Goal: Information Seeking & Learning: Compare options

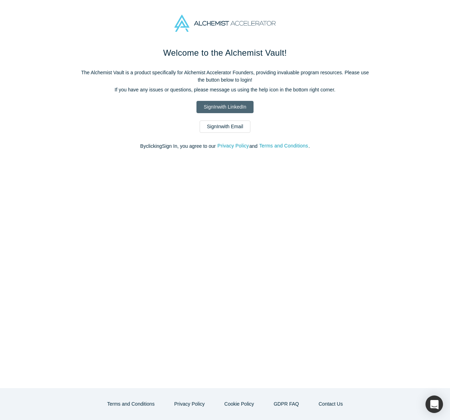
click at [227, 109] on link "Sign In with LinkedIn" at bounding box center [225, 107] width 57 height 12
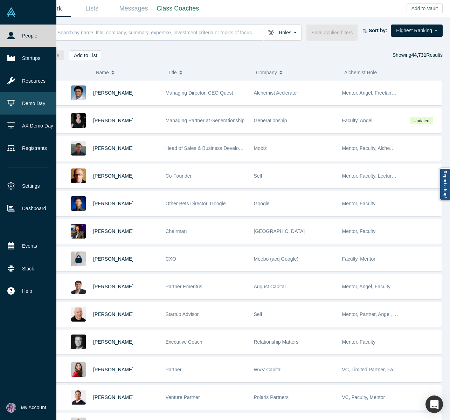
click at [30, 105] on link "Demo Day" at bounding box center [28, 103] width 56 height 22
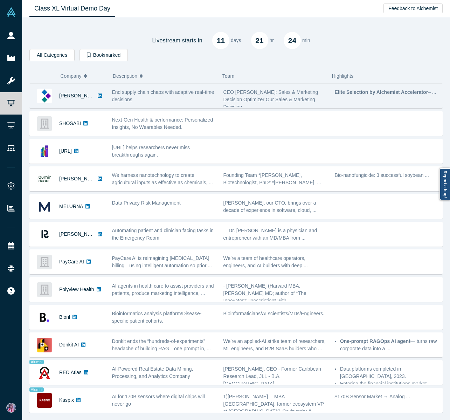
click at [105, 101] on div "Kimaru AI" at bounding box center [69, 96] width 78 height 24
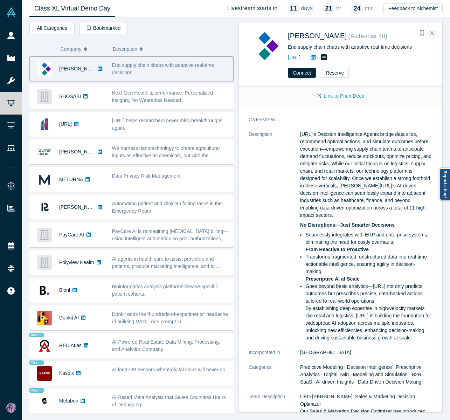
drag, startPoint x: 327, startPoint y: 58, endPoint x: 286, endPoint y: 59, distance: 41.0
click at [286, 59] on div "Kimaru AI ( Alchemist 40 ) End supply chain chaos with adaptive real-time decis…" at bounding box center [342, 46] width 186 height 32
copy link "https://kimaru.ai/"
click at [340, 47] on div "End supply chain chaos with adaptive real-time decisions" at bounding box center [360, 46] width 145 height 7
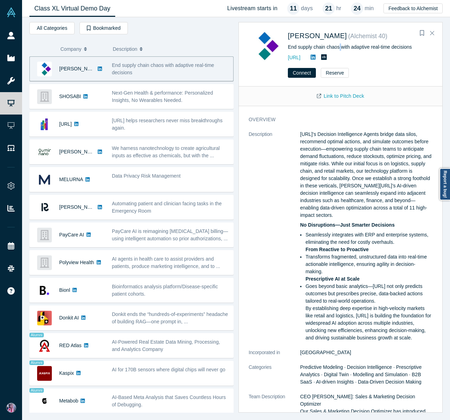
click at [340, 47] on div "End supply chain chaos with adaptive real-time decisions" at bounding box center [360, 46] width 145 height 7
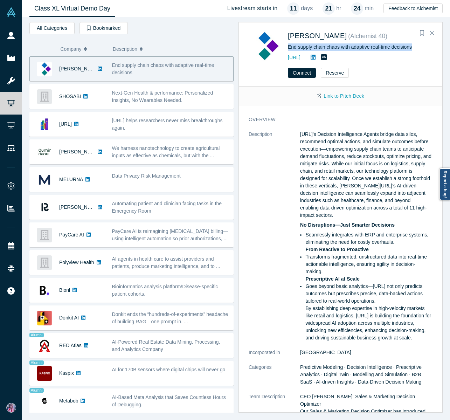
click at [340, 47] on div "End supply chain chaos with adaptive real-time decisions" at bounding box center [360, 46] width 145 height 7
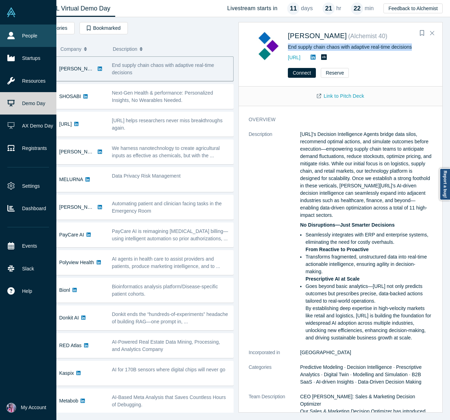
click at [22, 31] on link "People" at bounding box center [28, 36] width 56 height 22
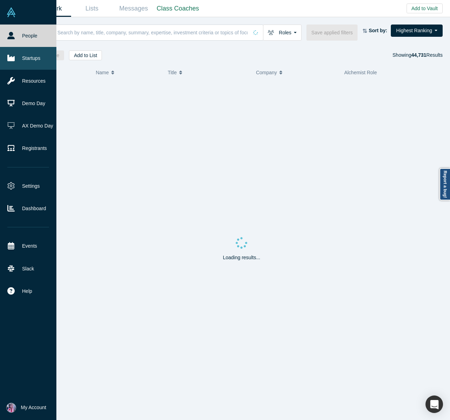
click at [13, 59] on icon at bounding box center [10, 58] width 7 height 6
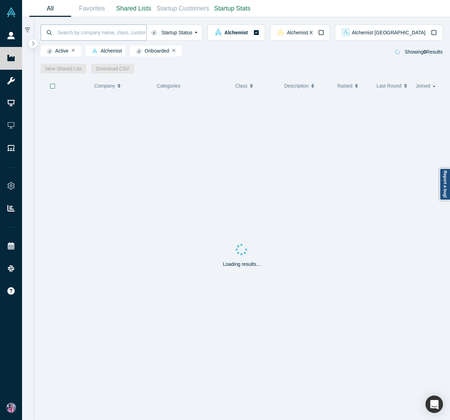
click at [77, 32] on input at bounding box center [102, 32] width 90 height 16
type input "arithmedics"
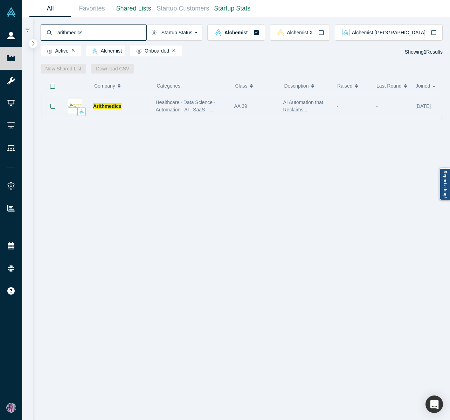
click at [115, 109] on div "Arithmedics" at bounding box center [120, 106] width 55 height 24
click at [193, 107] on div "Healthcare · Data Science · Automation · AI · SaaS · ..." at bounding box center [191, 106] width 71 height 15
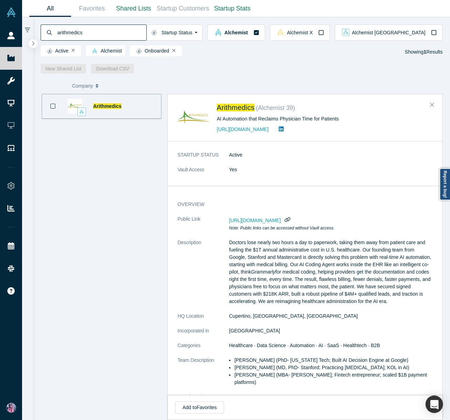
drag, startPoint x: 273, startPoint y: 131, endPoint x: 215, endPoint y: 131, distance: 57.1
click at [215, 131] on div "Arithmedics ( Alchemist 39 ) AI Automation that Reclaims Physician Time for Pat…" at bounding box center [307, 118] width 258 height 32
copy link "https://arithmedics.com"
click at [234, 107] on span "Arithmedics" at bounding box center [236, 108] width 38 height 8
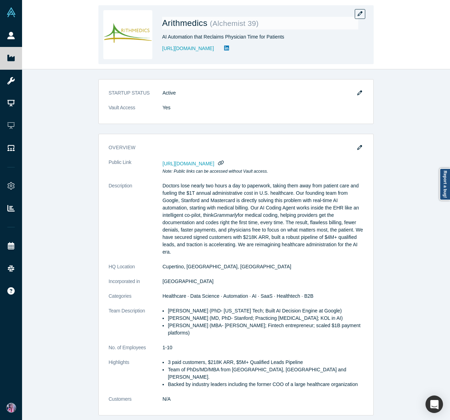
click at [211, 37] on div "AI Automation that Reclaims Physician Time for Patients" at bounding box center [260, 36] width 196 height 7
click at [211, 38] on div "AI Automation that Reclaims Physician Time for Patients" at bounding box center [260, 36] width 196 height 7
click at [212, 37] on div "AI Automation that Reclaims Physician Time for Patients" at bounding box center [260, 36] width 196 height 7
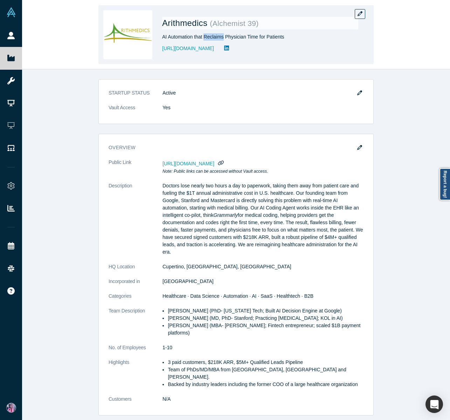
click at [212, 37] on div "AI Automation that Reclaims Physician Time for Patients" at bounding box center [260, 36] width 196 height 7
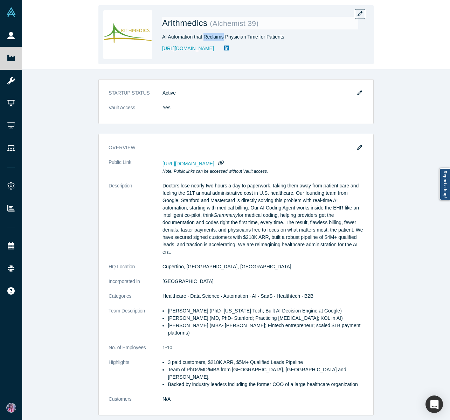
click at [212, 37] on div "AI Automation that Reclaims Physician Time for Patients" at bounding box center [260, 36] width 196 height 7
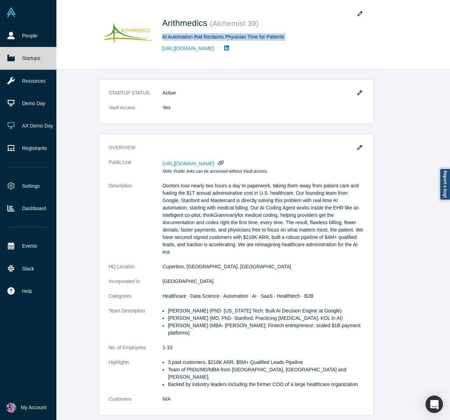
click at [10, 61] on icon at bounding box center [10, 58] width 7 height 6
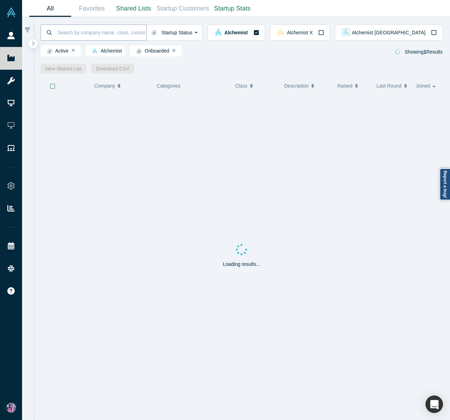
click at [66, 34] on input at bounding box center [102, 32] width 90 height 16
type input "cosign ai"
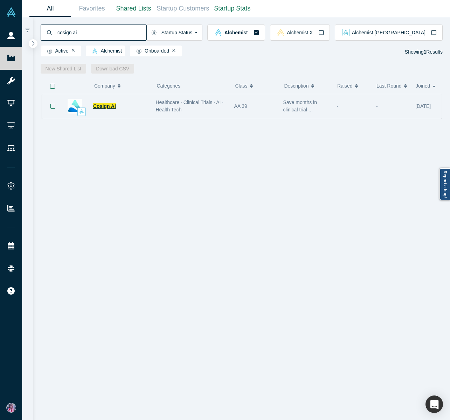
click at [105, 105] on span "Cosign AI" at bounding box center [104, 106] width 23 height 6
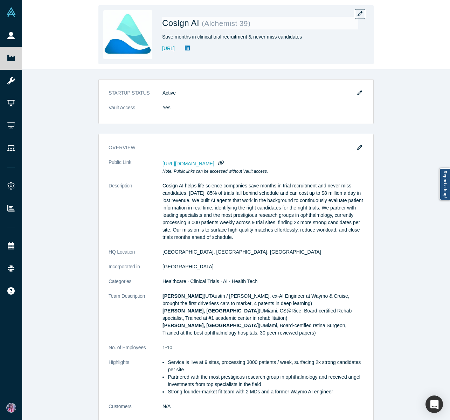
click at [180, 36] on div "Save months in clinical trial recruitment & never miss candidates" at bounding box center [260, 36] width 196 height 7
copy div "Save months in clinical trial recruitment & never miss candidates"
drag, startPoint x: 203, startPoint y: 48, endPoint x: 162, endPoint y: 51, distance: 41.1
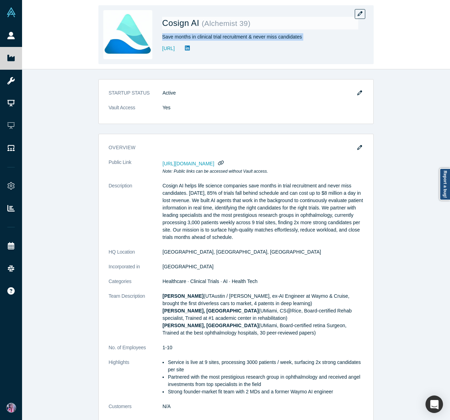
click at [162, 51] on div "Cosign AI ( Alchemist 39 ) Save months in clinical trial recruitment & never mi…" at bounding box center [235, 34] width 275 height 59
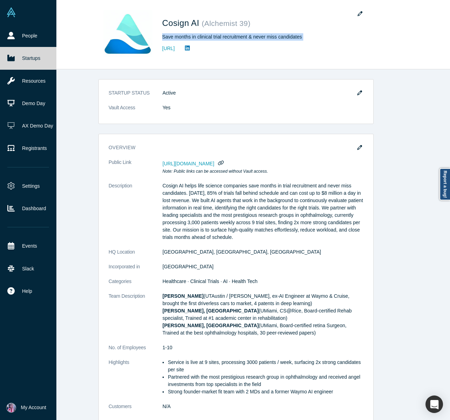
copy link "https://co-sign.ai/"
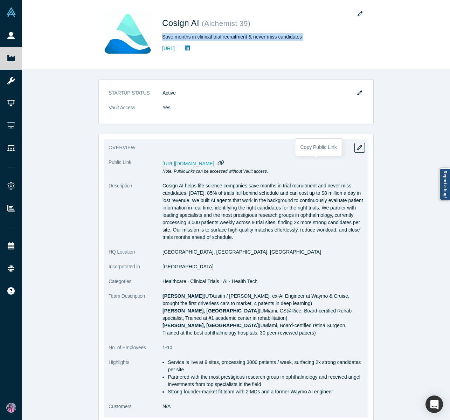
click at [224, 163] on icon "button" at bounding box center [221, 162] width 7 height 5
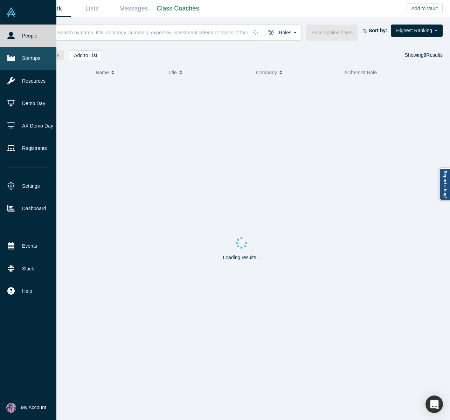
click at [14, 59] on icon at bounding box center [10, 58] width 7 height 6
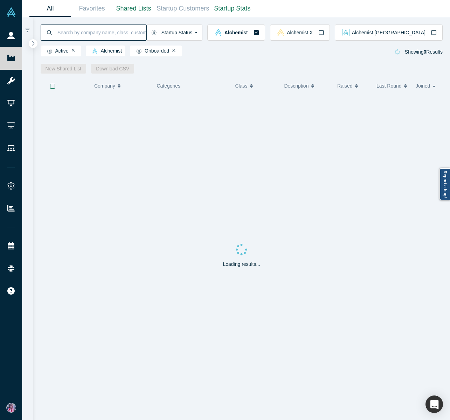
click at [89, 37] on input at bounding box center [102, 32] width 90 height 16
paste input "Arithmedics"
type input "Arithmedics"
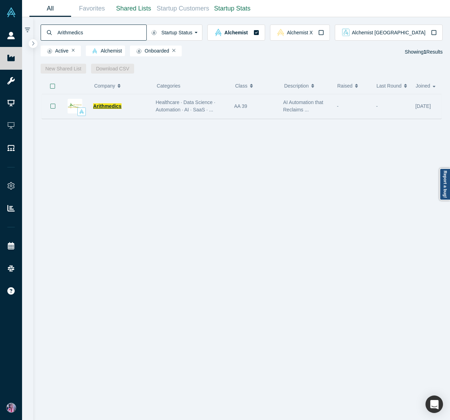
click at [111, 106] on span "Arithmedics" at bounding box center [107, 106] width 28 height 6
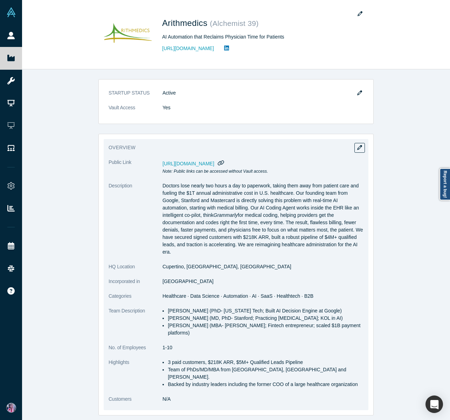
click at [224, 163] on icon "button" at bounding box center [221, 162] width 6 height 5
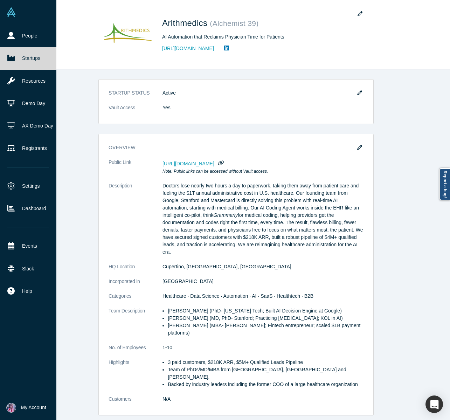
click at [7, 61] on link "Startups" at bounding box center [28, 58] width 56 height 22
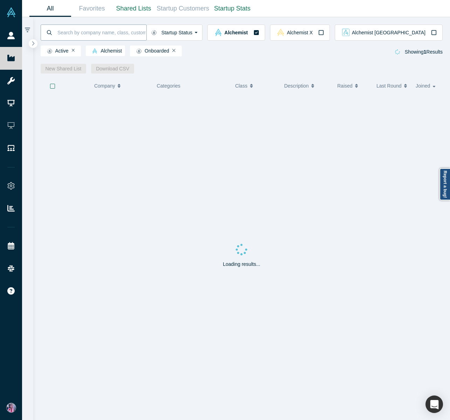
click at [94, 34] on input at bounding box center [102, 32] width 90 height 16
paste input "Donkit"
type input "Donkit"
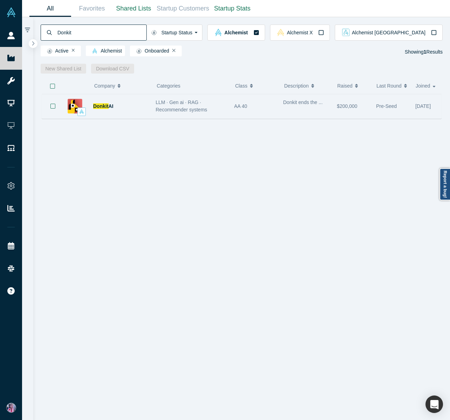
click at [108, 110] on div "Donkit AI" at bounding box center [120, 106] width 55 height 24
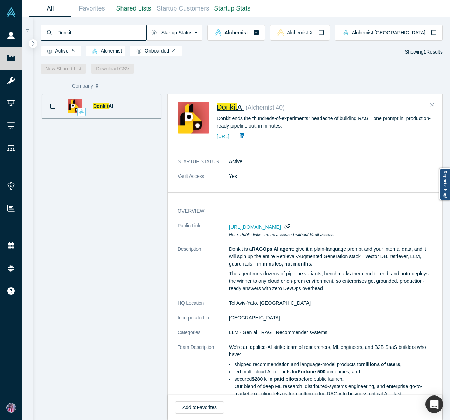
click at [233, 109] on span "Donkit" at bounding box center [227, 107] width 21 height 8
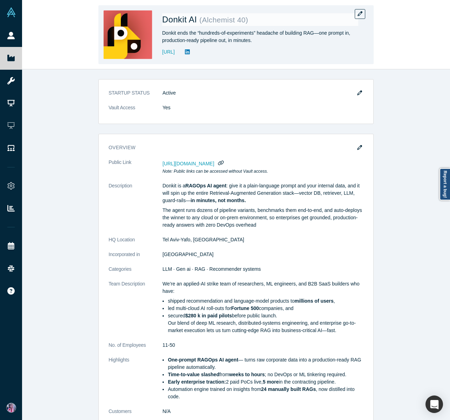
click at [194, 33] on div "Donkit ends the “hundreds-of-experiments” headache of building RAG—one prompt i…" at bounding box center [260, 36] width 196 height 15
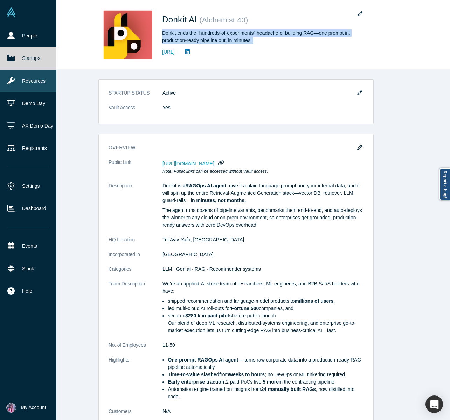
copy div "Donkit ends the “hundreds-of-experiments” headache of building RAG—one prompt i…"
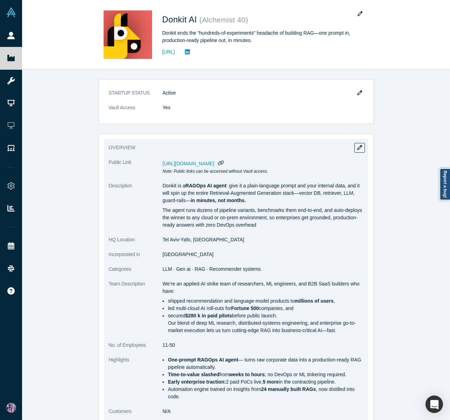
click at [178, 240] on dd "Tel Aviv-Yafo, Israel" at bounding box center [263, 239] width 201 height 7
drag, startPoint x: 178, startPoint y: 240, endPoint x: 163, endPoint y: 240, distance: 15.1
click at [163, 240] on dd "Tel Aviv-Yafo, Israel" at bounding box center [263, 239] width 201 height 7
copy dd "Tel Aviv"
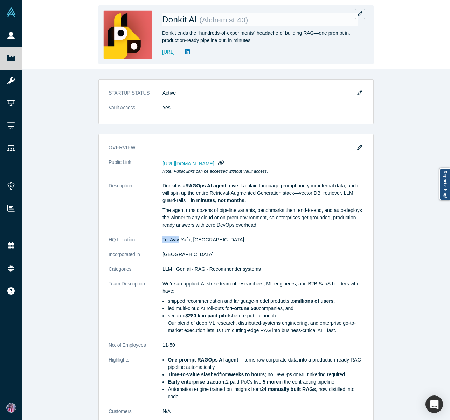
drag, startPoint x: 158, startPoint y: 52, endPoint x: 199, endPoint y: 54, distance: 40.7
click at [199, 54] on div "Donkit AI ( Alchemist 40 ) Donkit ends the “hundreds-of-experiments” headache o…" at bounding box center [235, 34] width 275 height 59
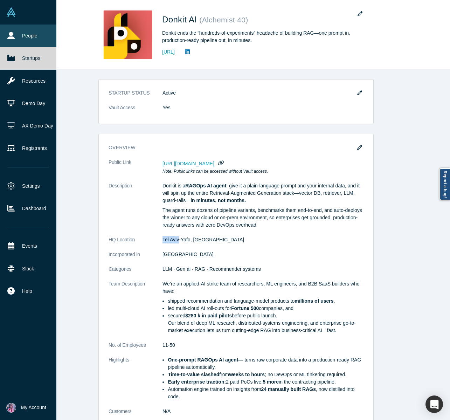
copy link "https://donkit.ai/"
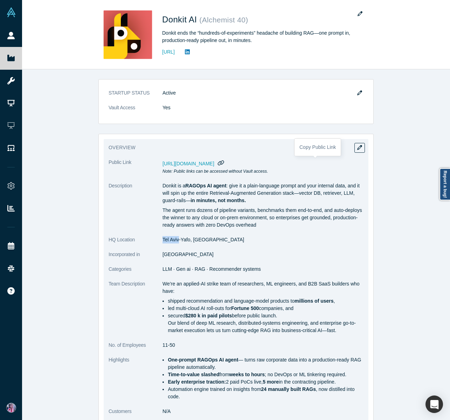
click at [224, 161] on icon "button" at bounding box center [221, 162] width 7 height 5
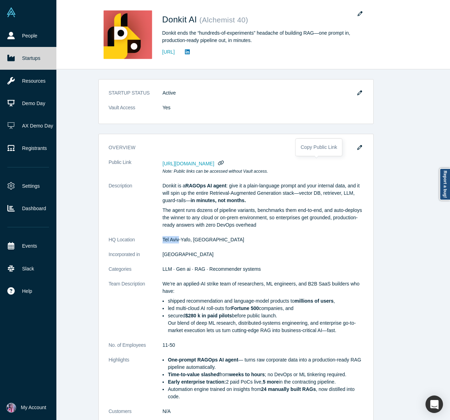
click at [15, 61] on link "Startups" at bounding box center [28, 58] width 56 height 22
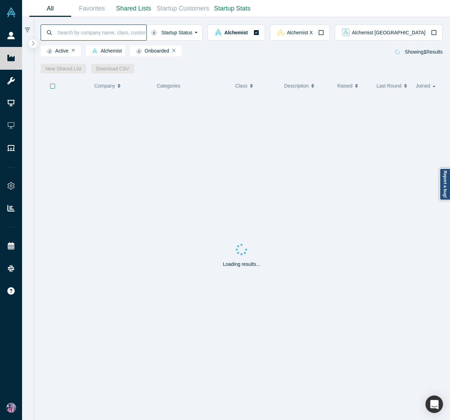
click at [65, 35] on input at bounding box center [102, 32] width 90 height 16
paste input "DiffEnder"
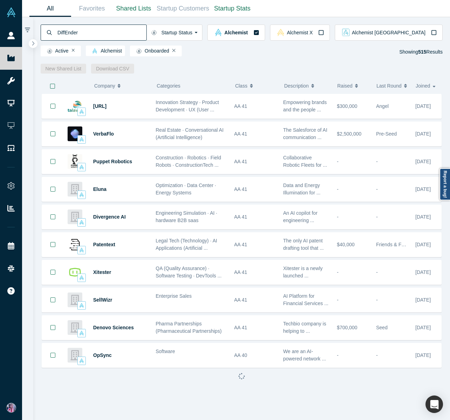
type input "DiffEnder"
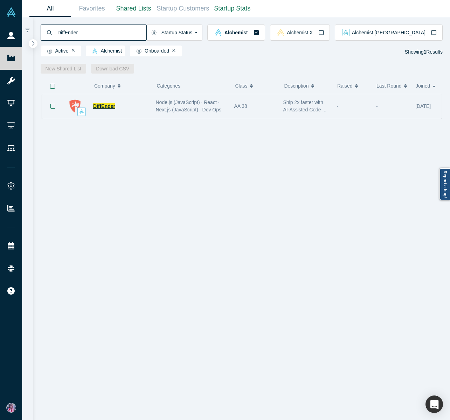
click at [104, 108] on span "DiffEnder" at bounding box center [104, 106] width 22 height 6
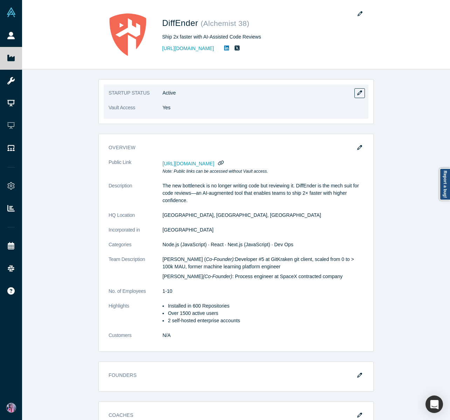
click at [99, 108] on div "STARTUP STATUS Active Vault Access Yes" at bounding box center [235, 101] width 275 height 45
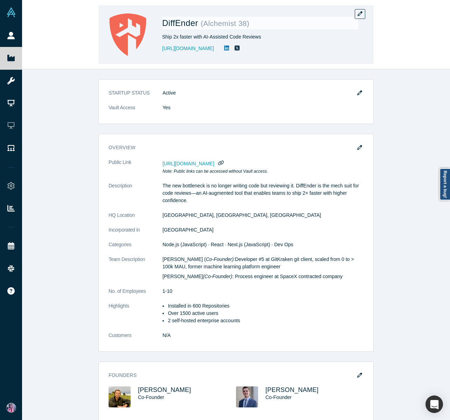
click at [172, 35] on div "Ship 2x faster with AI-Assisted Code Reviews" at bounding box center [260, 36] width 196 height 7
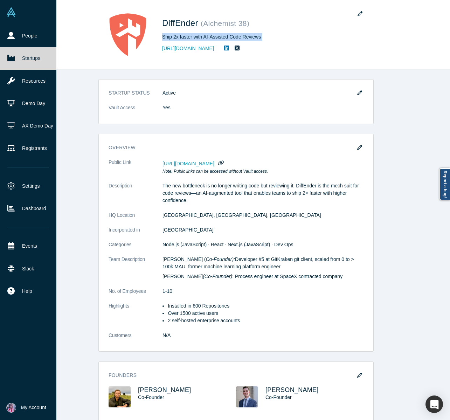
copy div "Ship 2x faster with AI-Assisted Code Reviews"
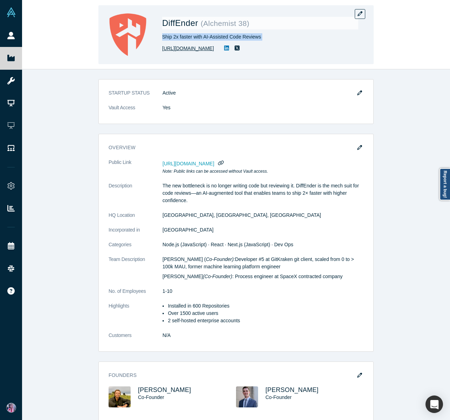
drag, startPoint x: 211, startPoint y: 49, endPoint x: 163, endPoint y: 47, distance: 48.4
click at [163, 47] on div "https://diffender.com/" at bounding box center [260, 48] width 196 height 8
copy link "https://diffender.com/"
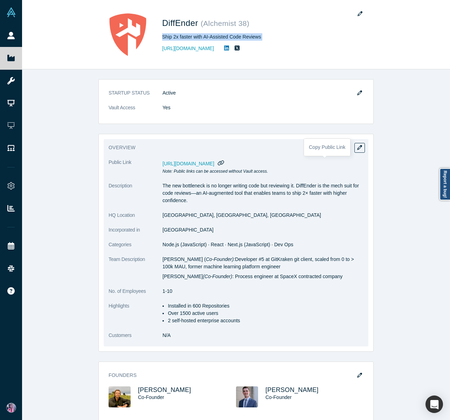
click at [224, 163] on icon "button" at bounding box center [221, 162] width 6 height 5
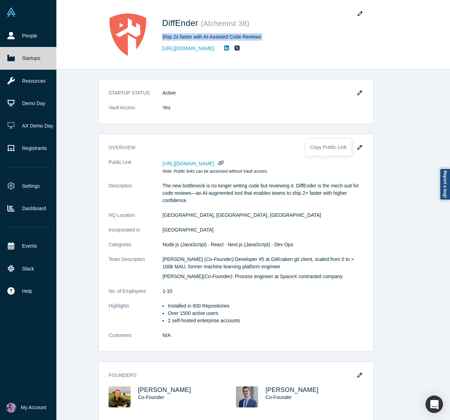
click at [3, 62] on link "Startups" at bounding box center [28, 58] width 56 height 22
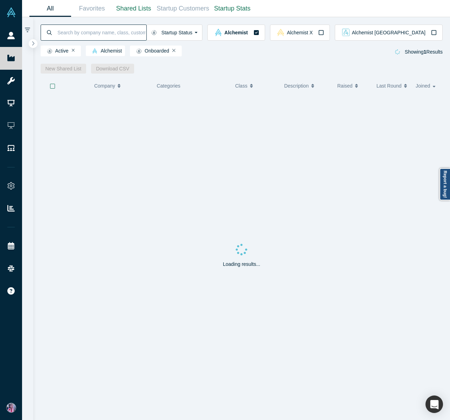
click at [70, 34] on input at bounding box center [102, 32] width 90 height 16
paste input "Infis AI"
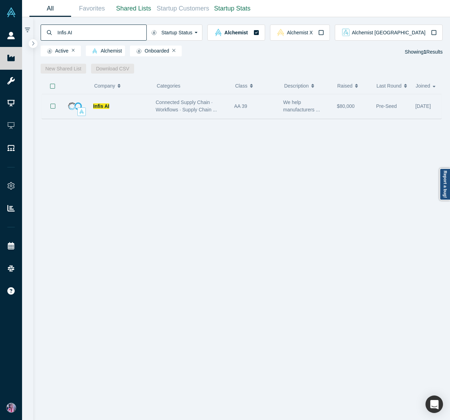
type input "Infis AI"
click at [114, 110] on div "Infis AI" at bounding box center [120, 106] width 55 height 24
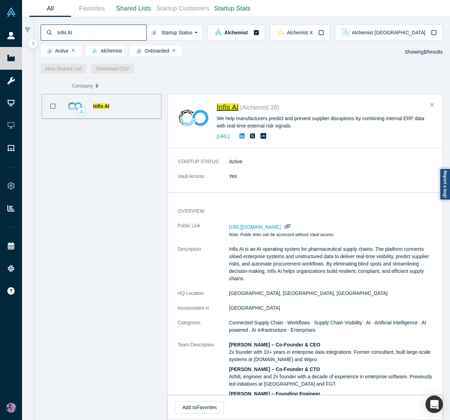
click at [228, 108] on span "Infis AI" at bounding box center [228, 107] width 22 height 8
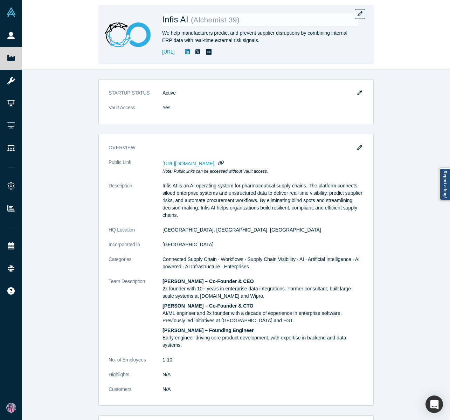
click at [182, 35] on div "We help manufacturers predict and prevent supplier disruptions by combining int…" at bounding box center [260, 36] width 196 height 15
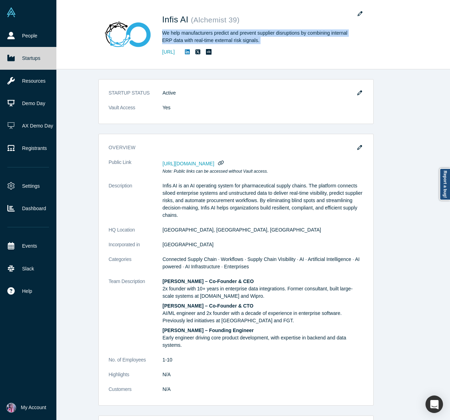
copy div "We help manufacturers predict and prevent supplier disruptions by combining int…"
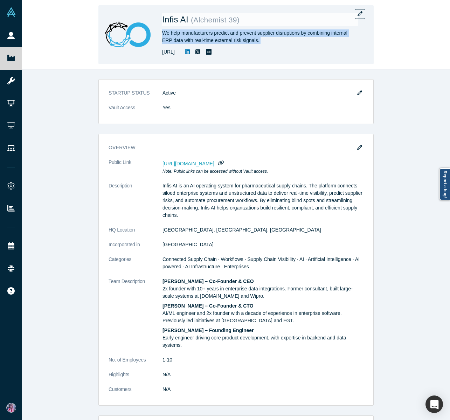
drag, startPoint x: 208, startPoint y: 52, endPoint x: 162, endPoint y: 54, distance: 46.0
click at [162, 54] on div "https://www.infis.ai/" at bounding box center [260, 52] width 196 height 8
copy link "https://www.infis.ai/"
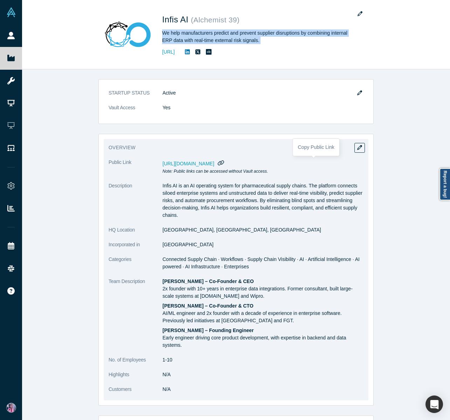
click at [224, 163] on icon "button" at bounding box center [221, 162] width 6 height 5
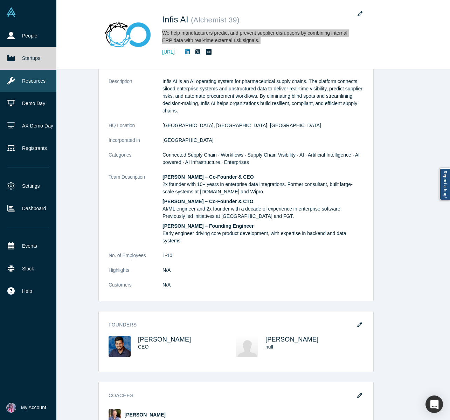
scroll to position [240, 0]
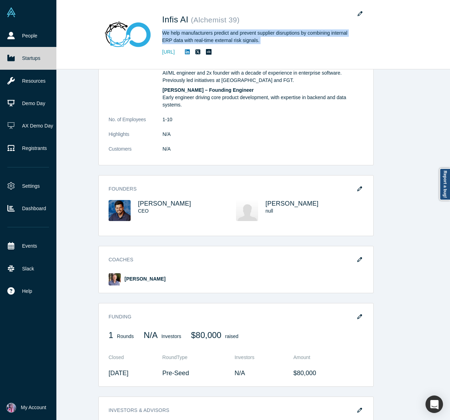
click at [12, 59] on icon at bounding box center [10, 58] width 7 height 6
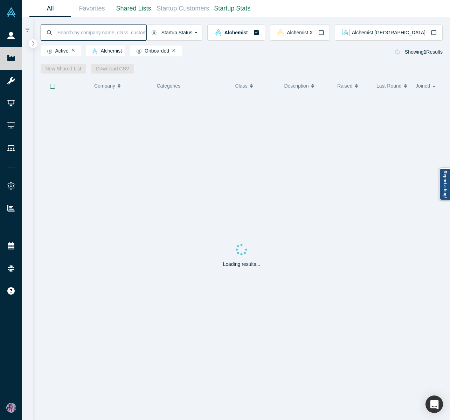
click at [77, 35] on input at bounding box center [102, 32] width 90 height 16
paste input "Kaspix"
type input "Kaspix"
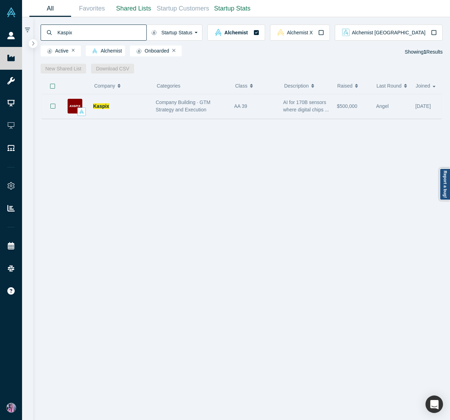
click at [121, 104] on div "Kaspix" at bounding box center [120, 106] width 55 height 24
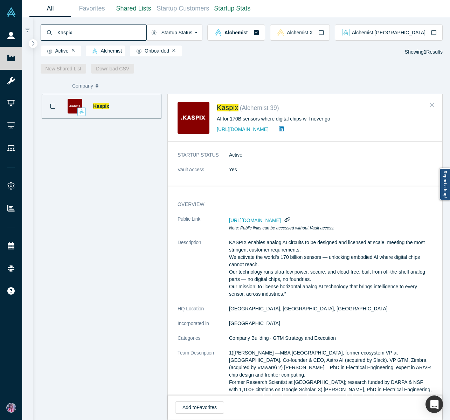
click at [244, 118] on div "AI for 170B sensors where digital chips will never go" at bounding box center [325, 118] width 216 height 7
copy div "AI for 170B sensors where digital chips will never go"
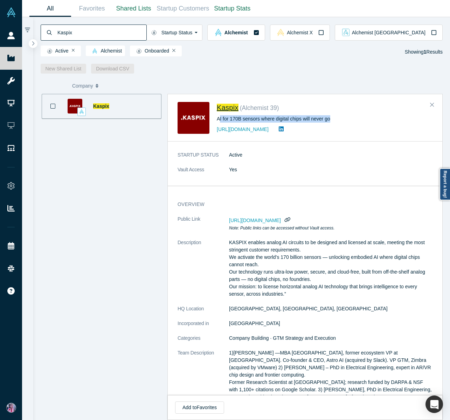
click at [231, 108] on span "Kaspix" at bounding box center [228, 108] width 22 height 8
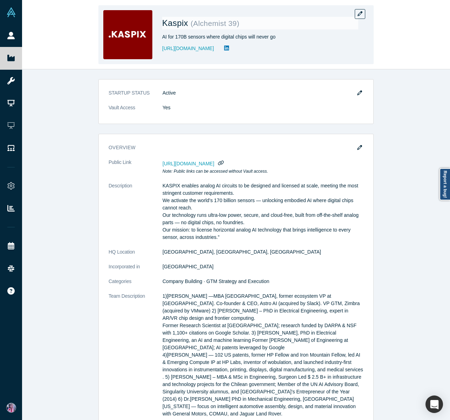
click at [198, 50] on div "http://kaspix.io" at bounding box center [260, 48] width 196 height 8
drag, startPoint x: 199, startPoint y: 48, endPoint x: 161, endPoint y: 50, distance: 37.5
click at [161, 50] on div "Kaspix ( Alchemist 39 ) AI for 170B sensors where digital chips will never go h…" at bounding box center [235, 34] width 275 height 59
copy div "http://kaspix.io"
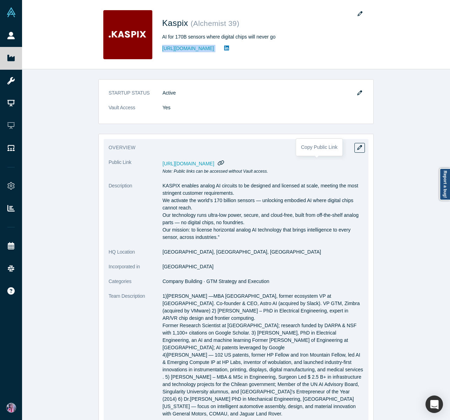
click at [224, 162] on icon "button" at bounding box center [221, 162] width 6 height 5
drag, startPoint x: 191, startPoint y: 252, endPoint x: 162, endPoint y: 252, distance: 29.4
click at [162, 252] on dl "Public Link https://vault.alchemistaccelerator.com/companies/public/anastasia N…" at bounding box center [236, 321] width 255 height 325
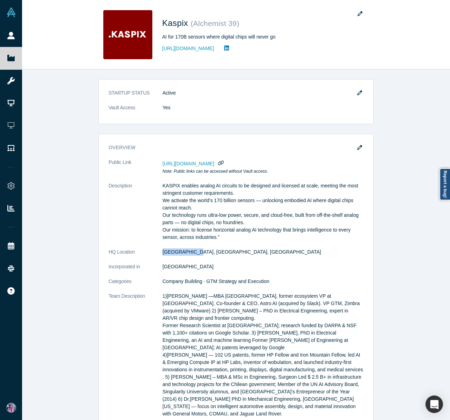
copy dl "Palo Alto, CA"
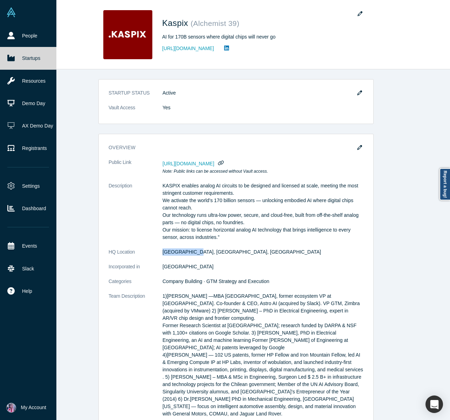
click at [5, 59] on link "Startups" at bounding box center [28, 58] width 56 height 22
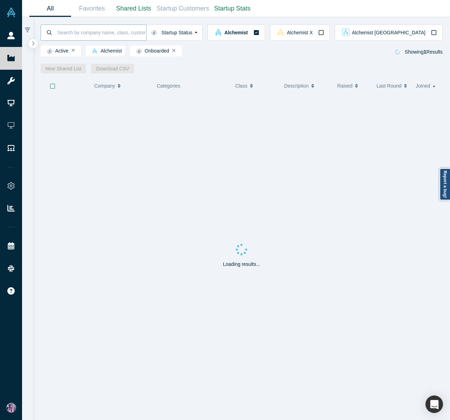
click at [73, 35] on input at bounding box center [102, 32] width 90 height 16
type input "kimaru"
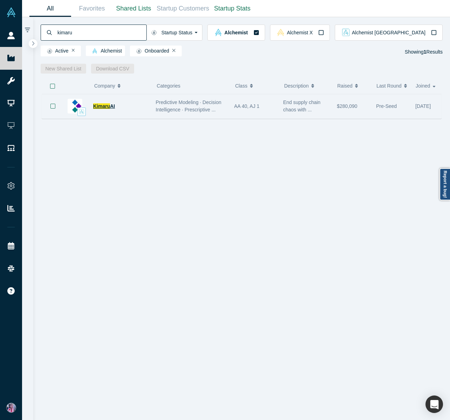
click at [106, 106] on span "Kimaru" at bounding box center [101, 106] width 17 height 6
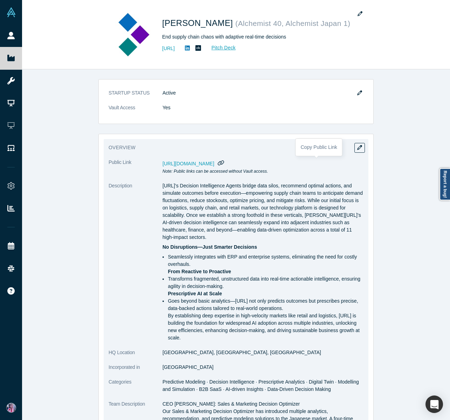
click at [224, 162] on icon "button" at bounding box center [221, 162] width 7 height 5
drag, startPoint x: 162, startPoint y: 352, endPoint x: 183, endPoint y: 354, distance: 21.9
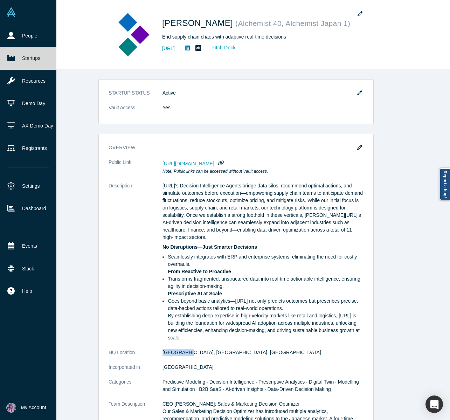
click at [10, 60] on icon at bounding box center [10, 58] width 7 height 6
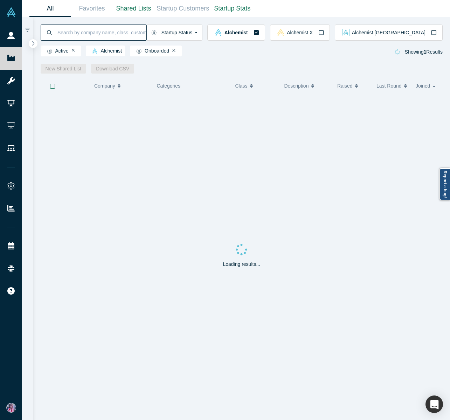
click at [77, 35] on input at bounding box center [102, 32] width 90 height 16
type input "melurna"
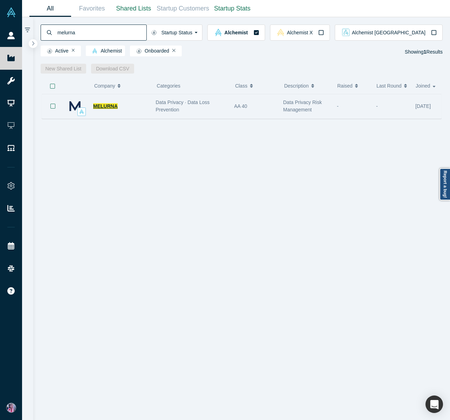
click at [108, 107] on span "MELURNA" at bounding box center [105, 106] width 25 height 6
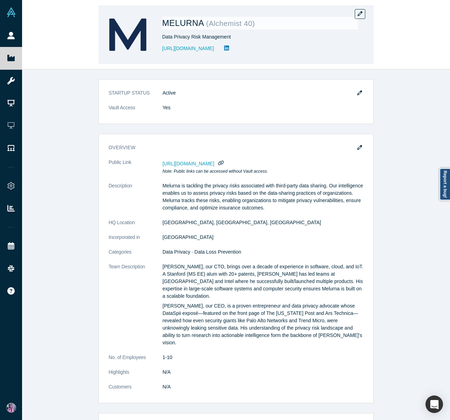
click at [227, 37] on div "Data Privacy Risk Management" at bounding box center [260, 36] width 196 height 7
drag, startPoint x: 234, startPoint y: 37, endPoint x: 162, endPoint y: 37, distance: 71.8
click at [162, 37] on div "Data Privacy Risk Management" at bounding box center [260, 36] width 196 height 7
drag, startPoint x: 221, startPoint y: 48, endPoint x: 162, endPoint y: 51, distance: 58.9
click at [162, 51] on div "https://www.melurna.com" at bounding box center [260, 48] width 196 height 8
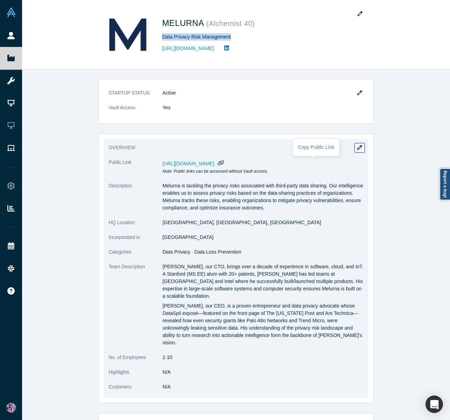
click at [224, 164] on icon "button" at bounding box center [221, 162] width 7 height 5
drag, startPoint x: 163, startPoint y: 223, endPoint x: 193, endPoint y: 224, distance: 30.5
click at [193, 224] on dd "San Diego, CA, USA" at bounding box center [263, 222] width 201 height 7
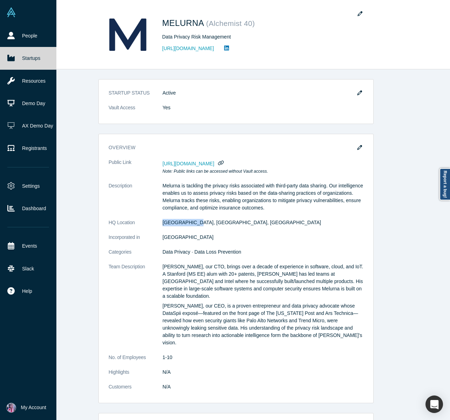
click at [20, 59] on link "Startups" at bounding box center [28, 58] width 56 height 22
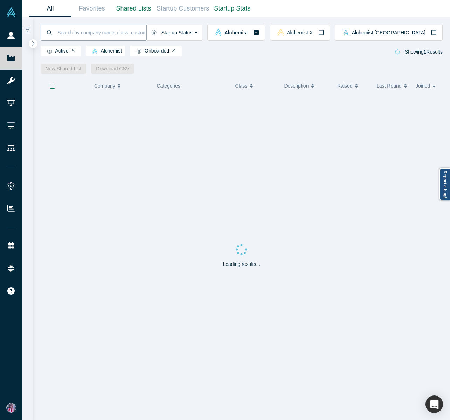
click at [68, 35] on input at bounding box center [102, 32] width 90 height 16
paste input "Polyview Health"
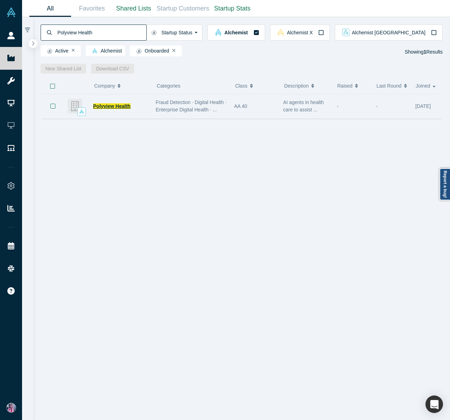
type input "Polyview Health"
click at [105, 105] on span "Polyview Health" at bounding box center [111, 106] width 37 height 6
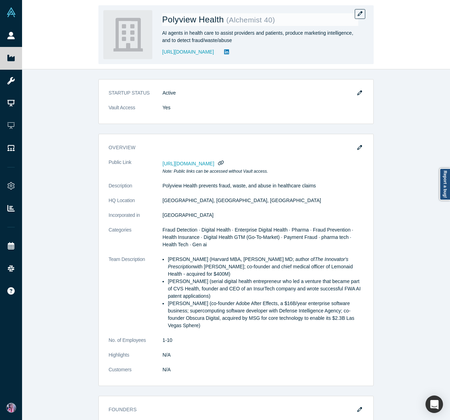
click at [219, 33] on div "AI agents in health care to assist providers and patients, produce marketing in…" at bounding box center [260, 36] width 196 height 15
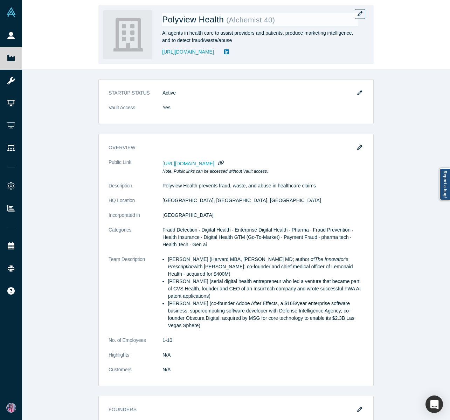
click at [219, 33] on div "AI agents in health care to assist providers and patients, produce marketing in…" at bounding box center [260, 36] width 196 height 15
click at [225, 56] on div "Polyview Health ( Alchemist 40 ) AI agents in health care to assist providers a…" at bounding box center [260, 34] width 196 height 49
drag, startPoint x: 225, startPoint y: 51, endPoint x: 160, endPoint y: 53, distance: 64.1
click at [160, 53] on div "Polyview Health ( Alchemist 40 ) AI agents in health care to assist providers a…" at bounding box center [235, 34] width 275 height 59
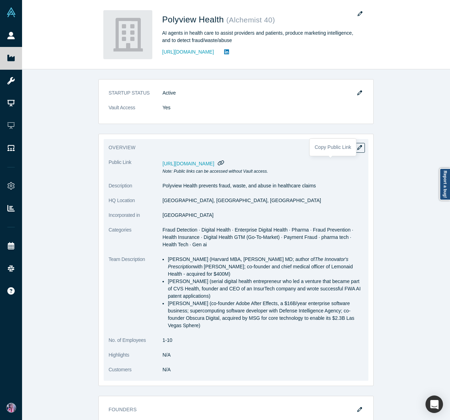
click at [224, 163] on icon "button" at bounding box center [221, 162] width 7 height 5
click at [162, 199] on dt "HQ Location" at bounding box center [136, 204] width 54 height 15
drag, startPoint x: 162, startPoint y: 201, endPoint x: 176, endPoint y: 200, distance: 14.0
click at [176, 200] on dd "Menlo Park, CA, USA" at bounding box center [263, 200] width 201 height 7
click at [168, 201] on dd "Menlo Park, CA, USA" at bounding box center [263, 200] width 201 height 7
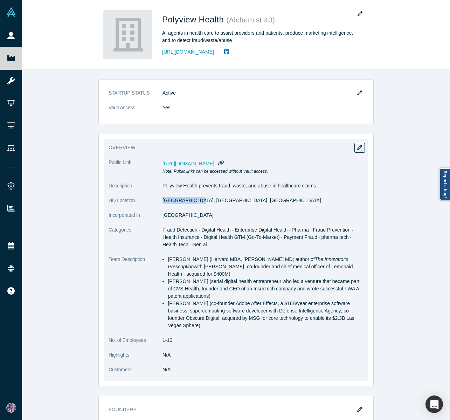
drag, startPoint x: 163, startPoint y: 201, endPoint x: 196, endPoint y: 201, distance: 32.9
click at [196, 201] on dd "Menlo Park, CA, USA" at bounding box center [263, 200] width 201 height 7
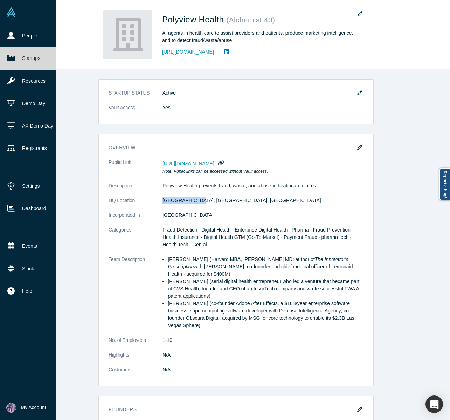
click at [12, 59] on icon at bounding box center [10, 58] width 7 height 6
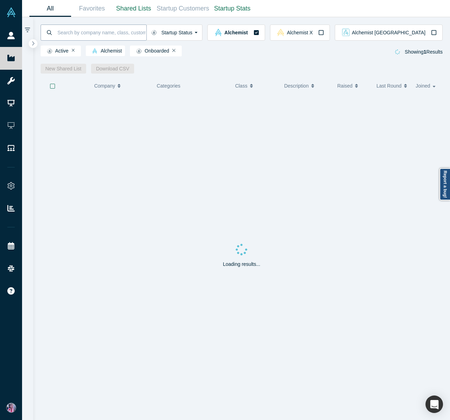
click at [91, 35] on input at bounding box center [102, 32] width 90 height 16
paste input "Qumir Nano"
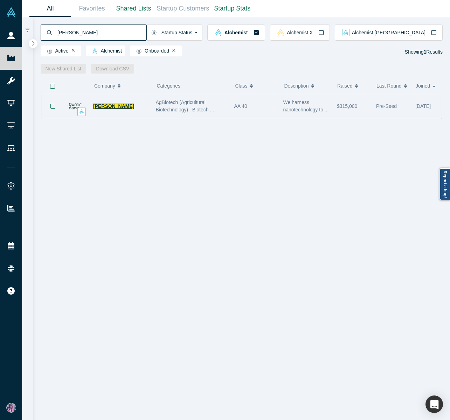
type input "Qumir Nano"
click at [104, 107] on span "Qumir Nano" at bounding box center [113, 106] width 41 height 6
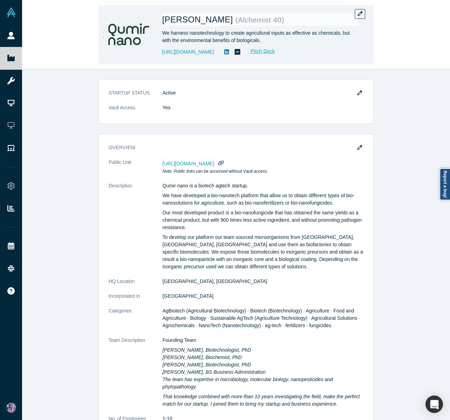
click at [234, 32] on div "We harness nanotechnology to create agricultural inputs as effective as chemica…" at bounding box center [260, 36] width 196 height 15
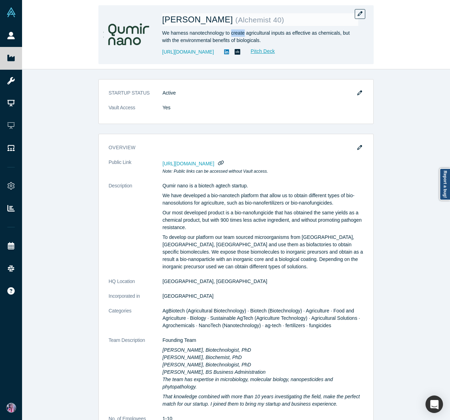
click at [234, 32] on div "We harness nanotechnology to create agricultural inputs as effective as chemica…" at bounding box center [260, 36] width 196 height 15
drag, startPoint x: 226, startPoint y: 52, endPoint x: 162, endPoint y: 54, distance: 64.5
click at [162, 54] on div "Qumir Nano ( Alchemist 40 ) We harness nanotechnology to create agricultural in…" at bounding box center [235, 34] width 275 height 59
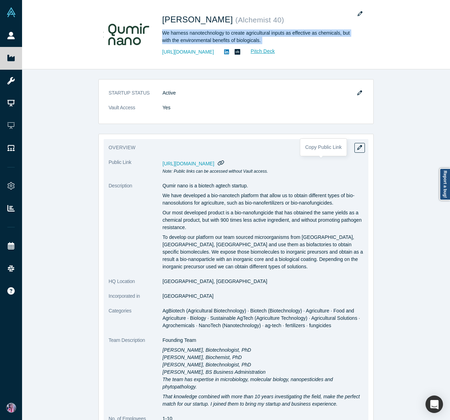
click at [224, 163] on icon "button" at bounding box center [221, 162] width 7 height 5
click at [162, 281] on dt "HQ Location" at bounding box center [136, 285] width 54 height 15
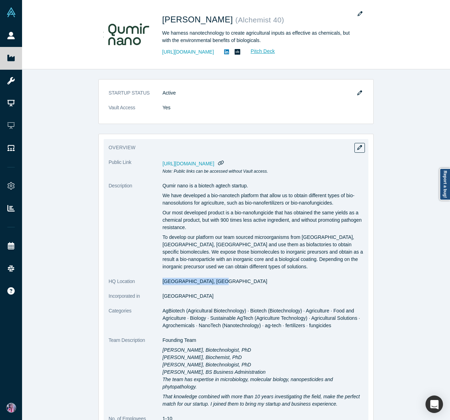
drag, startPoint x: 161, startPoint y: 281, endPoint x: 215, endPoint y: 282, distance: 53.6
click at [215, 282] on dl "Public Link https://vault.alchemistaccelerator.com/companies/public/qumir-nano …" at bounding box center [236, 342] width 255 height 367
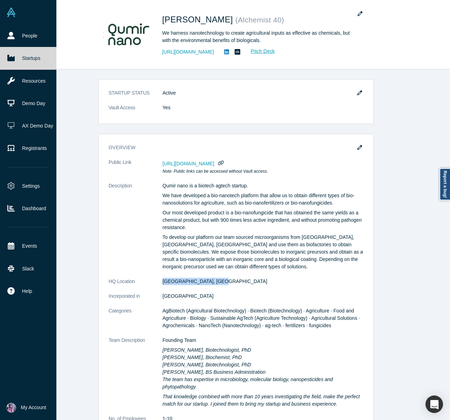
click at [11, 59] on icon at bounding box center [10, 58] width 7 height 6
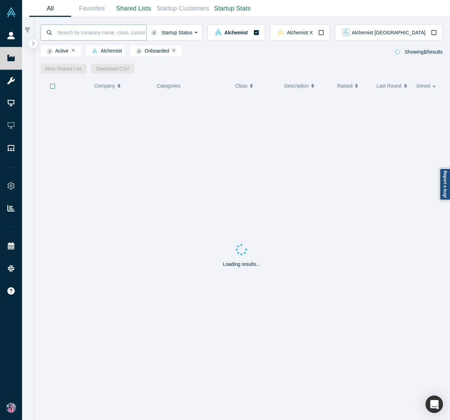
click at [77, 33] on input at bounding box center [102, 32] width 90 height 16
paste input "ZeeHub AI"
type input "ZeeHub AI"
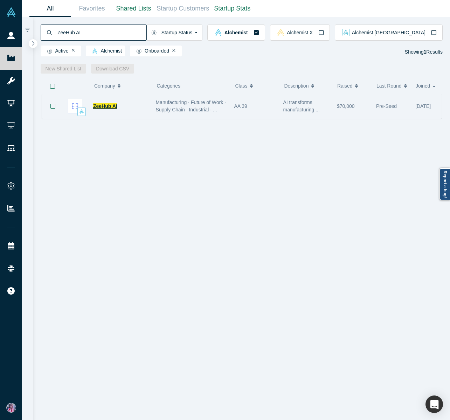
click at [105, 105] on span "ZeeHub AI" at bounding box center [105, 106] width 24 height 6
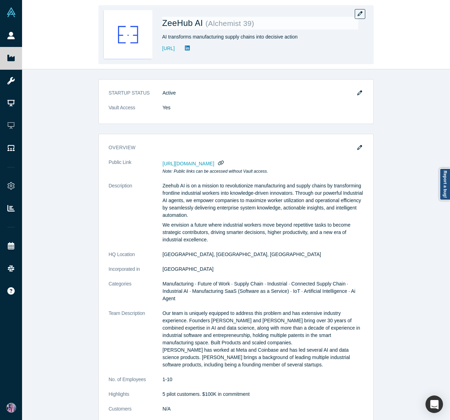
click at [186, 39] on div "AI transforms manufacturing supply chains into decisive action" at bounding box center [260, 36] width 196 height 7
click at [186, 37] on div "AI transforms manufacturing supply chains into decisive action" at bounding box center [260, 36] width 196 height 7
drag, startPoint x: 201, startPoint y: 49, endPoint x: 163, endPoint y: 50, distance: 38.6
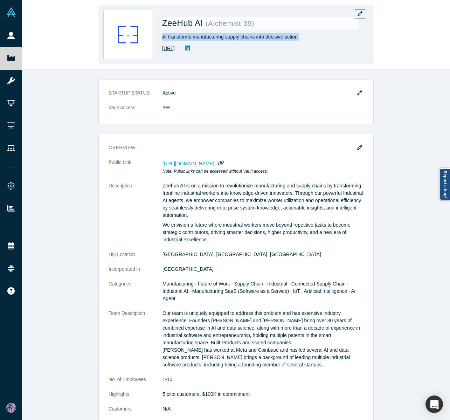
click at [163, 50] on div "https://zeehub.ai" at bounding box center [260, 48] width 196 height 8
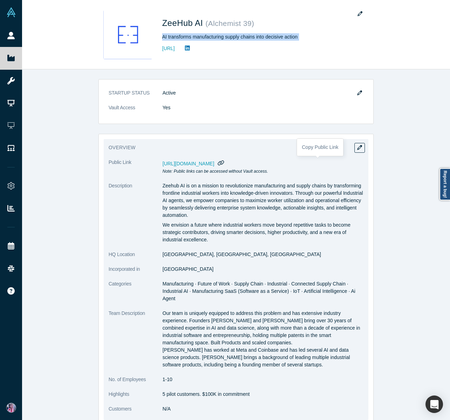
click at [224, 163] on icon "button" at bounding box center [221, 162] width 6 height 5
click at [163, 255] on dd "Mountain View, CA, USA" at bounding box center [263, 254] width 201 height 7
drag, startPoint x: 163, startPoint y: 254, endPoint x: 203, endPoint y: 255, distance: 40.3
click at [203, 255] on dd "Mountain View, CA, USA" at bounding box center [263, 254] width 201 height 7
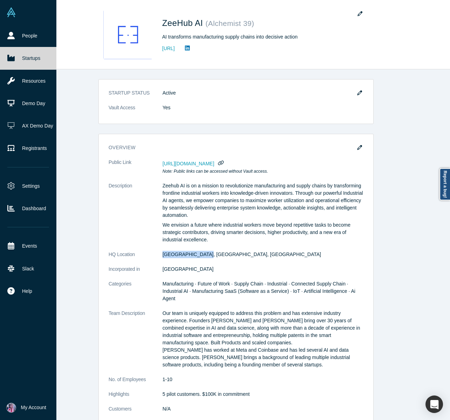
click at [12, 58] on icon at bounding box center [10, 58] width 7 height 6
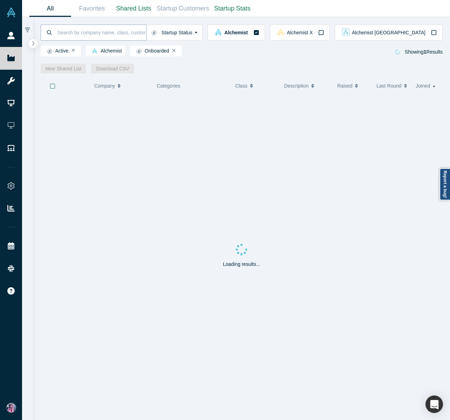
click at [95, 32] on input at bounding box center [102, 32] width 90 height 16
paste input "RED Atlas"
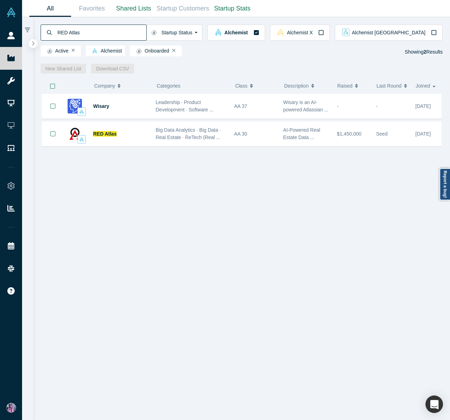
type input "RED Atlas"
click at [109, 134] on span "RED Atlas" at bounding box center [104, 134] width 23 height 6
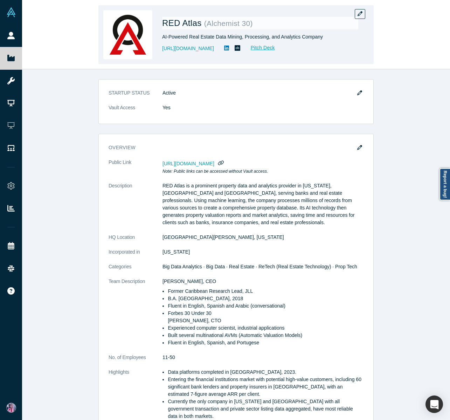
click at [185, 36] on div "AI-Powered Real Estate Data Mining, Processing, and Analytics Company" at bounding box center [260, 36] width 196 height 7
click at [203, 48] on div "https://atlas.red Pitch Deck" at bounding box center [260, 48] width 196 height 8
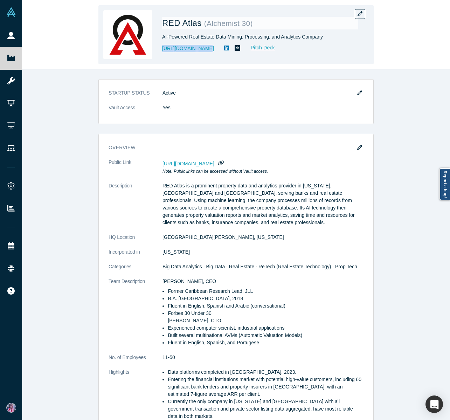
drag, startPoint x: 198, startPoint y: 49, endPoint x: 161, endPoint y: 50, distance: 36.4
click at [161, 50] on div "RED Atlas ( Alchemist 30 ) AI-Powered Real Estate Data Mining, Processing, and …" at bounding box center [235, 34] width 275 height 59
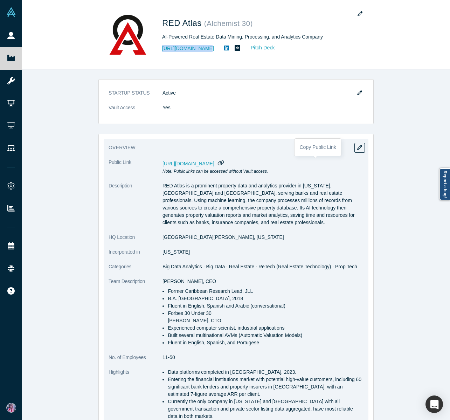
click at [224, 163] on icon "button" at bounding box center [221, 162] width 6 height 5
click at [224, 162] on icon "button" at bounding box center [221, 162] width 6 height 5
click at [211, 237] on dd "San Juan, Puerto Rico" at bounding box center [263, 237] width 201 height 7
drag, startPoint x: 211, startPoint y: 238, endPoint x: 163, endPoint y: 240, distance: 47.7
click at [163, 240] on dd "San Juan, Puerto Rico" at bounding box center [263, 237] width 201 height 7
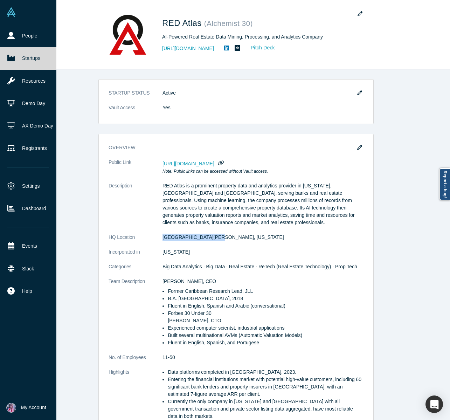
click at [11, 57] on icon at bounding box center [10, 58] width 7 height 6
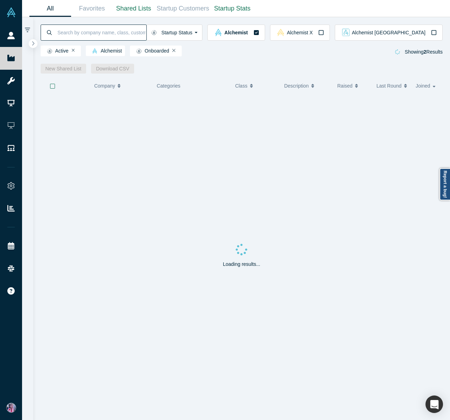
click at [88, 36] on input at bounding box center [102, 32] width 90 height 16
paste input "Universal Fuel Technologies"
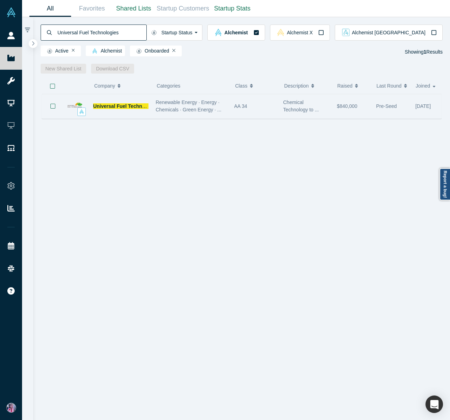
type input "Universal Fuel Technologies"
click at [171, 109] on span "Renewable Energy · Energy · Chemicals · Green Energy · ..." at bounding box center [189, 106] width 66 height 13
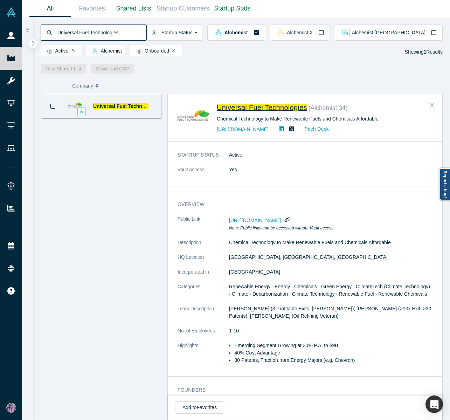
click at [248, 108] on span "Universal Fuel Technologies" at bounding box center [262, 108] width 90 height 8
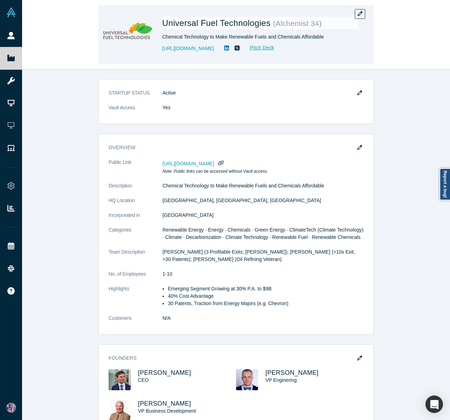
click at [317, 37] on div "Chemical Technology to Make Renewable Fuels and Chemicals Affordable" at bounding box center [260, 36] width 196 height 7
drag, startPoint x: 206, startPoint y: 49, endPoint x: 161, endPoint y: 50, distance: 45.2
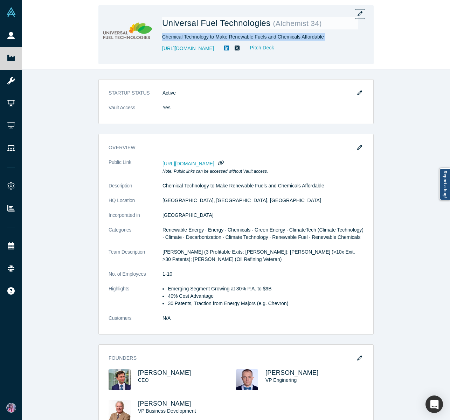
click at [161, 50] on div "Universal Fuel Technologies ( Alchemist 34 ) Chemical Technology to Make Renewa…" at bounding box center [235, 34] width 275 height 59
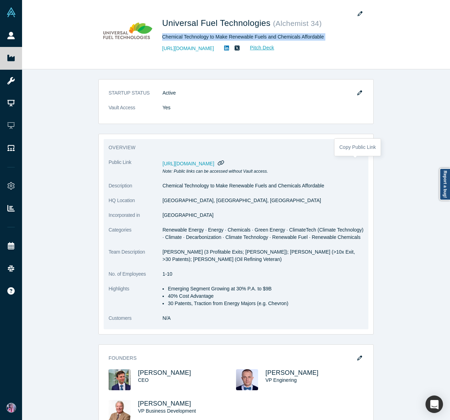
click at [224, 163] on icon "button" at bounding box center [221, 162] width 6 height 5
click at [161, 201] on dt "HQ Location" at bounding box center [136, 204] width 54 height 15
drag, startPoint x: 161, startPoint y: 200, endPoint x: 192, endPoint y: 201, distance: 30.8
click at [192, 201] on dl "Public Link https://vault.alchemistaccelerator.com/companies/public/universal-f…" at bounding box center [236, 244] width 255 height 171
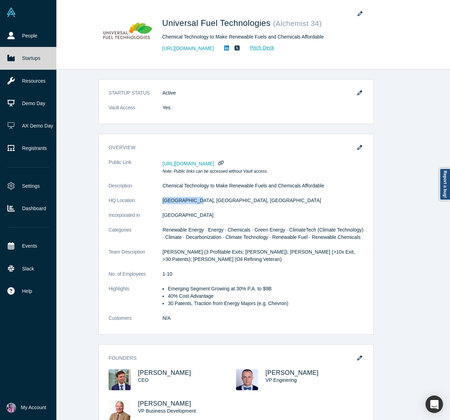
click at [15, 59] on link "Startups" at bounding box center [28, 58] width 56 height 22
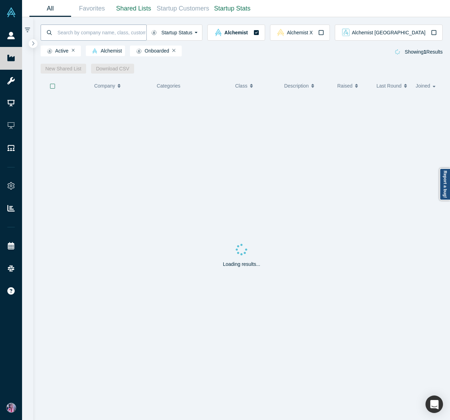
click at [83, 34] on input at bounding box center [102, 32] width 90 height 16
paste input "Agtools Inc"
type input "Agtools"
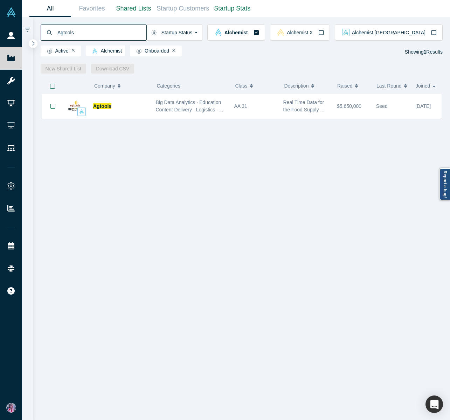
click at [103, 108] on span "Agtools" at bounding box center [102, 106] width 18 height 6
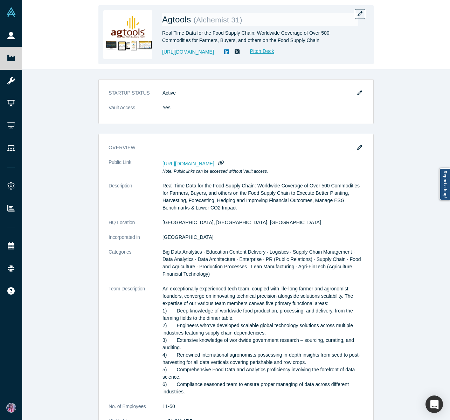
click at [203, 34] on div "Real Time Data for the Food Supply Chain: Worldwide Coverage of Over 500 Commod…" at bounding box center [260, 36] width 196 height 15
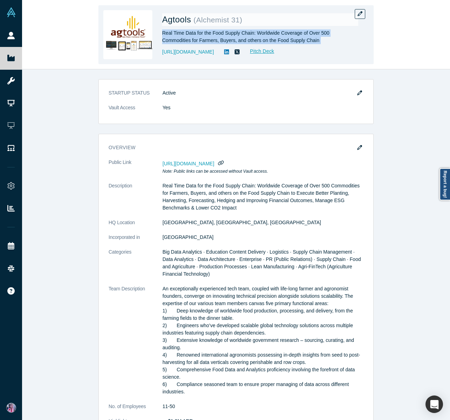
click at [203, 33] on div "Real Time Data for the Food Supply Chain: Worldwide Coverage of Over 500 Commod…" at bounding box center [260, 36] width 196 height 15
drag, startPoint x: 207, startPoint y: 52, endPoint x: 162, endPoint y: 53, distance: 45.2
click at [162, 53] on div "https://www.ag.tools Pitch Deck" at bounding box center [260, 52] width 196 height 8
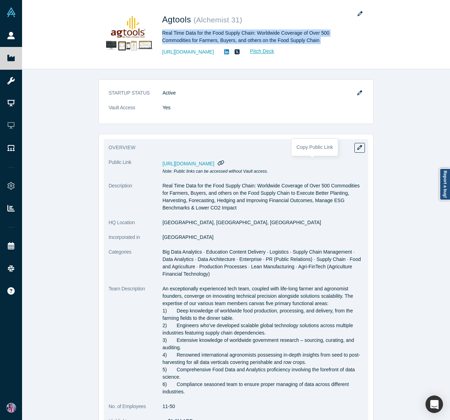
click at [224, 163] on icon "button" at bounding box center [221, 162] width 6 height 5
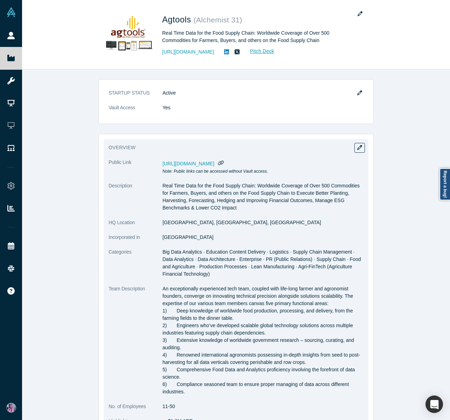
click at [163, 222] on dd "Orange, CA, USA" at bounding box center [263, 222] width 201 height 7
click at [162, 223] on dt "HQ Location" at bounding box center [136, 226] width 54 height 15
drag, startPoint x: 162, startPoint y: 223, endPoint x: 178, endPoint y: 222, distance: 15.5
click at [178, 222] on dd "Orange, CA, USA" at bounding box center [263, 222] width 201 height 7
drag, startPoint x: 163, startPoint y: 223, endPoint x: 189, endPoint y: 222, distance: 25.9
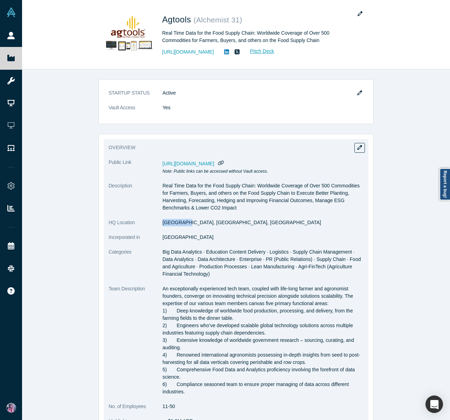
click at [187, 222] on dd "Orange, CA, USA" at bounding box center [263, 222] width 201 height 7
click at [189, 222] on dd "Orange, CA, USA" at bounding box center [263, 222] width 201 height 7
drag, startPoint x: 188, startPoint y: 223, endPoint x: 163, endPoint y: 224, distance: 24.5
click at [163, 224] on dd "Orange, CA, USA" at bounding box center [263, 222] width 201 height 7
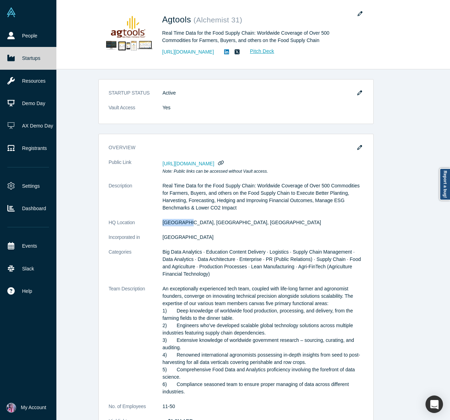
click at [21, 58] on link "Startups" at bounding box center [28, 58] width 56 height 22
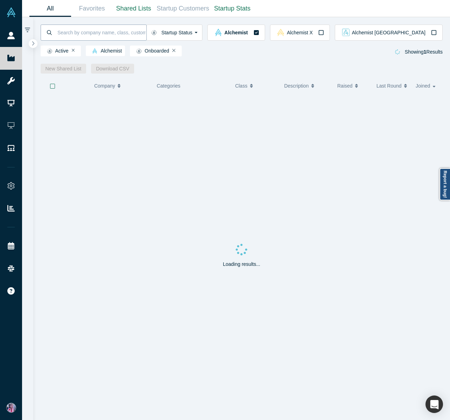
click at [92, 33] on input at bounding box center [102, 32] width 90 height 16
paste input "Operant"
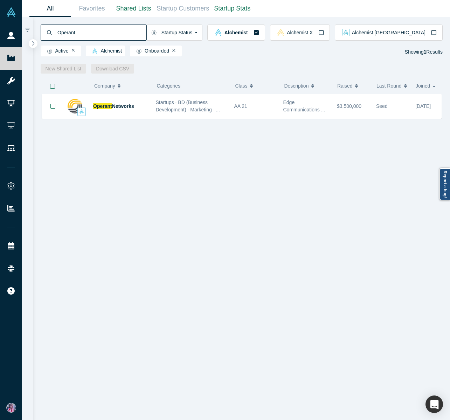
type input "Operant"
click at [121, 108] on span "Networks" at bounding box center [123, 106] width 22 height 6
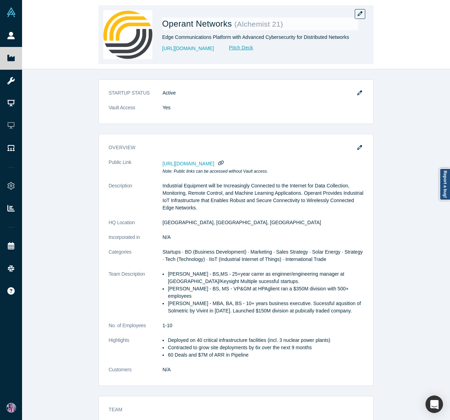
click at [233, 37] on div "Edge Communications Platform with Advanced Cybersecurity for Distributed Networ…" at bounding box center [260, 37] width 196 height 7
drag, startPoint x: 241, startPoint y: 49, endPoint x: 160, endPoint y: 49, distance: 81.3
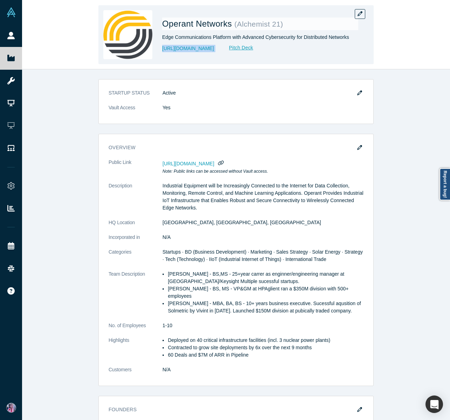
click at [160, 49] on div "Operant Networks ( Alchemist 21 ) Edge Communications Platform with Advanced Cy…" at bounding box center [235, 34] width 275 height 59
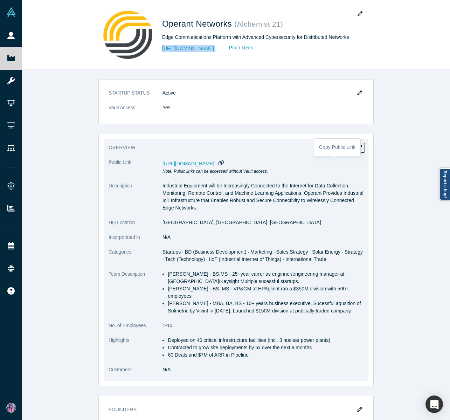
click at [224, 164] on icon "button" at bounding box center [221, 162] width 6 height 5
drag, startPoint x: 162, startPoint y: 223, endPoint x: 196, endPoint y: 225, distance: 34.7
click at [196, 225] on dl "Public Link https://vault.alchemistaccelerator.com/companies/public/operant-net…" at bounding box center [236, 270] width 255 height 222
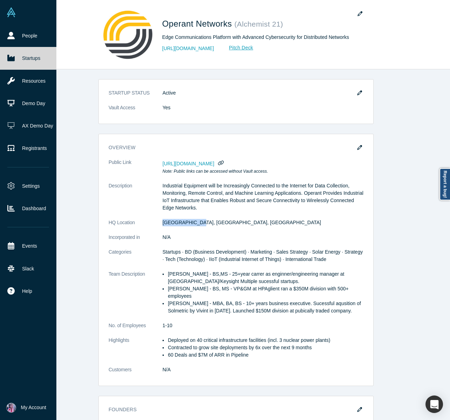
click at [12, 60] on icon at bounding box center [10, 58] width 7 height 6
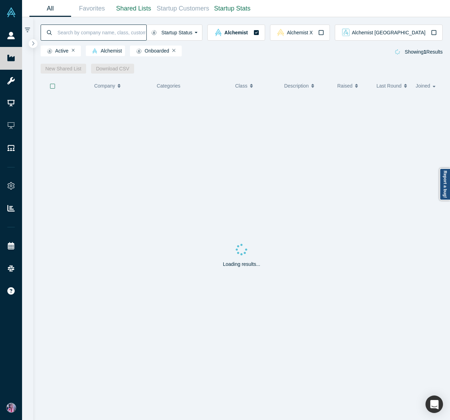
click at [82, 36] on input at bounding box center [102, 32] width 90 height 16
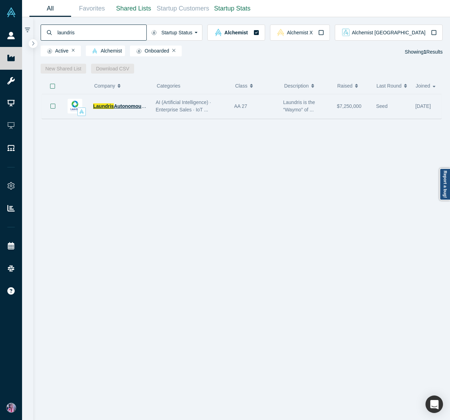
type input "laundris"
click at [117, 105] on span "Autonomous Inventory Management" at bounding box center [156, 106] width 85 height 6
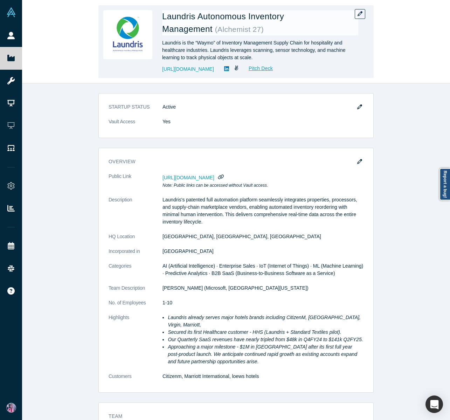
click at [246, 59] on div "Laundris is the “Waymo” of Inventory Management Supply Chain for hospitality an…" at bounding box center [260, 50] width 196 height 22
click at [256, 59] on div "Laundris is the “Waymo” of Inventory Management Supply Chain for hospitality an…" at bounding box center [260, 50] width 196 height 22
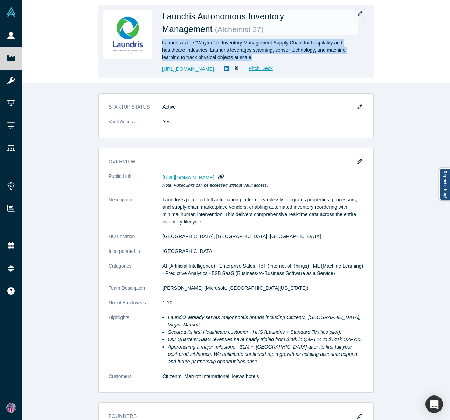
drag, startPoint x: 256, startPoint y: 58, endPoint x: 158, endPoint y: 42, distance: 99.1
click at [158, 42] on div "Laundris Autonomous Inventory Management ( Alchemist 27 ) Laundris is the “Waym…" at bounding box center [235, 41] width 275 height 73
drag, startPoint x: 221, startPoint y: 69, endPoint x: 159, endPoint y: 70, distance: 61.7
click at [159, 70] on div "Laundris Autonomous Inventory Management ( Alchemist 27 ) Laundris is the “Waym…" at bounding box center [235, 41] width 275 height 73
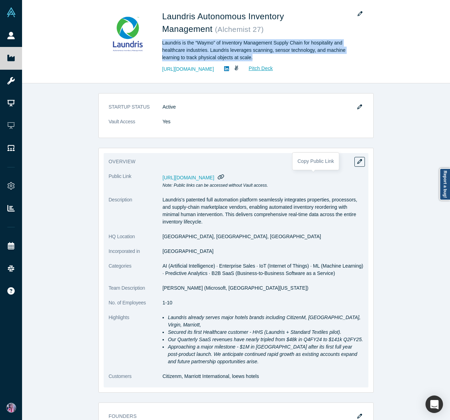
click at [224, 177] on icon "button" at bounding box center [221, 176] width 7 height 5
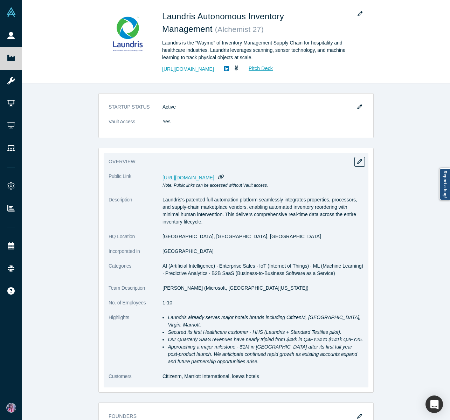
click at [166, 237] on dd "Tulsa, OK, USA" at bounding box center [263, 236] width 201 height 7
drag, startPoint x: 162, startPoint y: 236, endPoint x: 183, endPoint y: 237, distance: 21.4
click at [183, 237] on dl "Public Link https://vault.alchemistaccelerator.com/companies/public/laundris No…" at bounding box center [236, 280] width 255 height 215
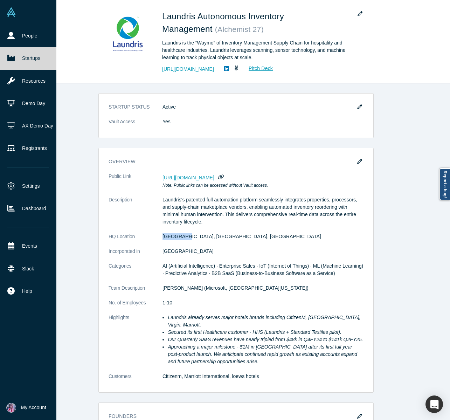
drag, startPoint x: 13, startPoint y: 60, endPoint x: 50, endPoint y: 57, distance: 37.6
click at [13, 60] on icon at bounding box center [10, 58] width 7 height 6
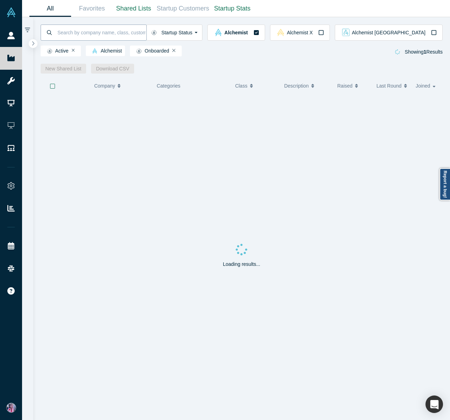
click at [74, 37] on input at bounding box center [102, 32] width 90 height 16
paste input "DSALTA"
type input "DSALTA"
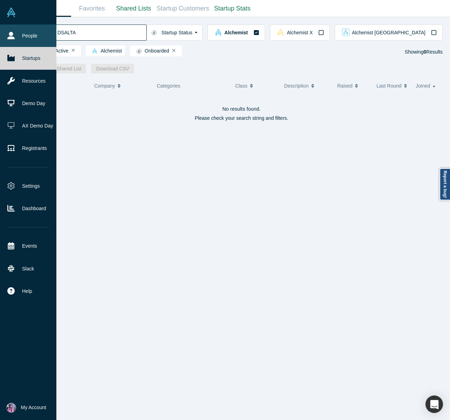
click at [15, 32] on link "People" at bounding box center [28, 36] width 56 height 22
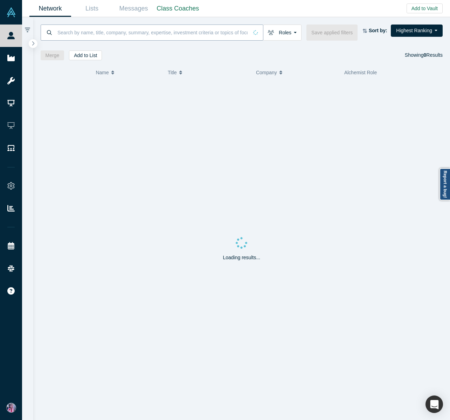
click at [68, 32] on input at bounding box center [153, 32] width 192 height 16
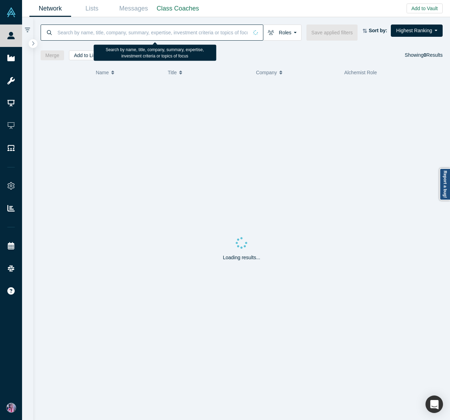
paste input "Jon Ozdoruk"
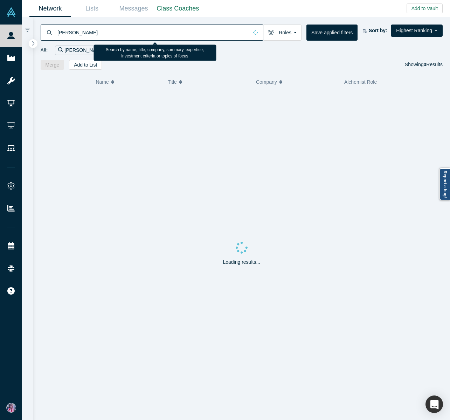
type input "Jon Ozdoruk"
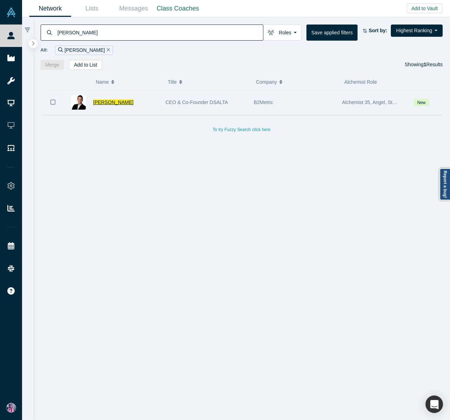
click at [108, 102] on span "Jon Ozdoruk" at bounding box center [113, 103] width 40 height 6
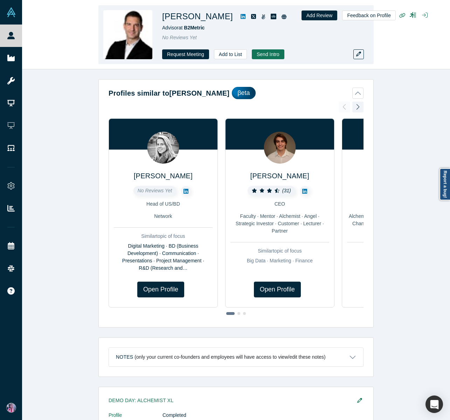
click at [217, 33] on div "Jon Ozdoruk Advisor at B2Metric No Reviews Yet Request Meeting Add to List Send…" at bounding box center [260, 34] width 196 height 49
drag, startPoint x: 208, startPoint y: 28, endPoint x: 187, endPoint y: 29, distance: 21.4
click at [187, 29] on div "Advisor at B2Metric" at bounding box center [260, 27] width 196 height 7
click at [198, 27] on span "B2Metric" at bounding box center [194, 28] width 21 height 6
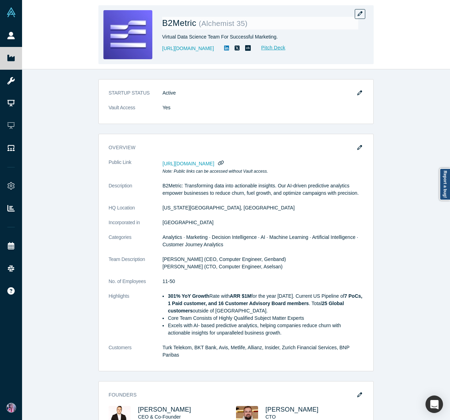
click at [194, 36] on div "Virtual Data Science Team For Successful Marketing." at bounding box center [260, 36] width 196 height 7
drag, startPoint x: 211, startPoint y: 48, endPoint x: 162, endPoint y: 50, distance: 48.7
click at [162, 50] on div "https://b2metric.com/ Pitch Deck" at bounding box center [260, 48] width 196 height 8
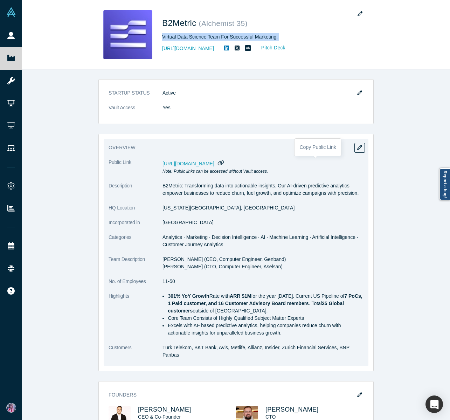
click at [224, 163] on icon "button" at bounding box center [221, 162] width 7 height 5
click at [164, 207] on dd "Delaware, OH 43015, USA" at bounding box center [263, 207] width 201 height 7
drag, startPoint x: 163, startPoint y: 208, endPoint x: 193, endPoint y: 210, distance: 29.5
click at [193, 210] on dd "Delaware, OH 43015, USA" at bounding box center [263, 207] width 201 height 7
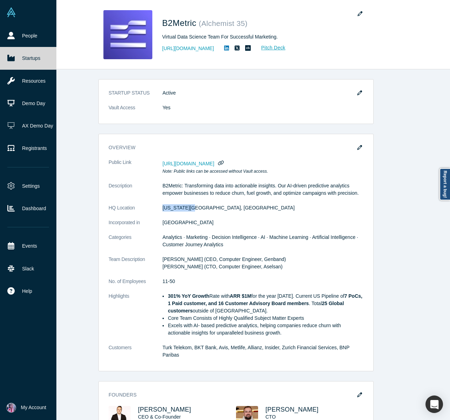
click at [10, 59] on icon at bounding box center [10, 58] width 7 height 6
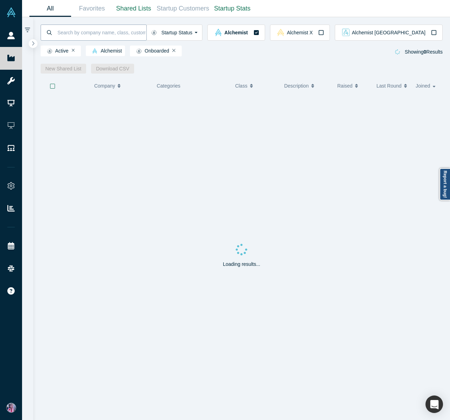
click at [86, 33] on input at bounding box center [102, 32] width 90 height 16
paste input "Firecell"
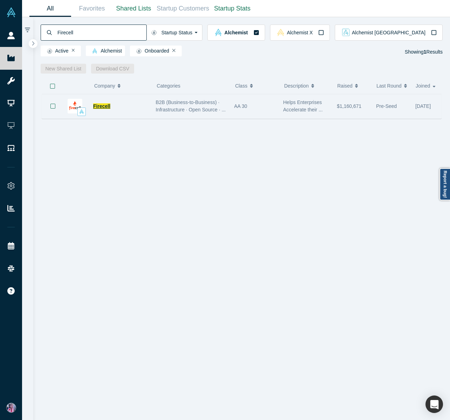
type input "Firecell"
click at [104, 106] on span "Firecell" at bounding box center [101, 106] width 17 height 6
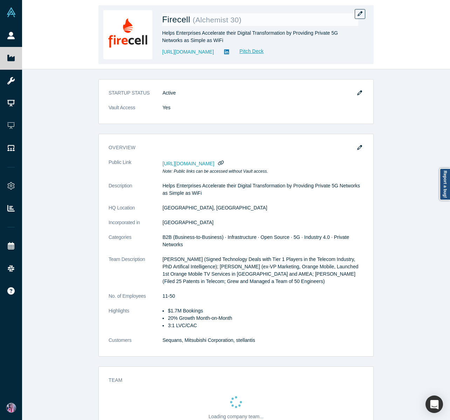
click at [222, 41] on div "Helps Enterprises Accelerate their Digital Transformation by Providing Private …" at bounding box center [260, 36] width 196 height 15
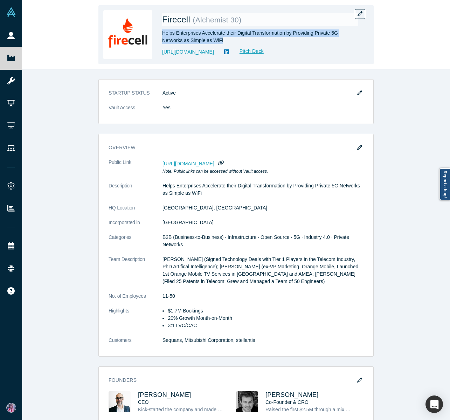
drag, startPoint x: 224, startPoint y: 40, endPoint x: 161, endPoint y: 33, distance: 63.5
click at [161, 33] on div "Firecell ( Alchemist 30 ) Helps Enterprises Accelerate their Digital Transforma…" at bounding box center [235, 34] width 275 height 59
drag, startPoint x: 200, startPoint y: 54, endPoint x: 163, endPoint y: 53, distance: 37.5
click at [163, 53] on div "https://firecell.io Pitch Deck" at bounding box center [260, 52] width 196 height 8
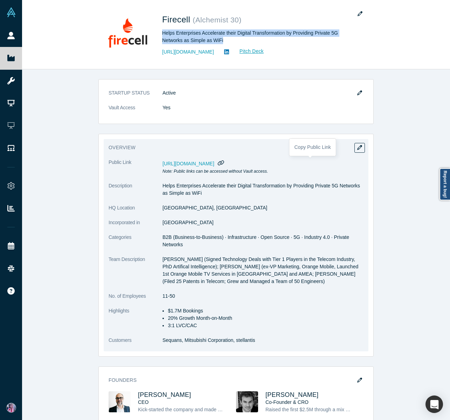
click at [224, 162] on icon "button" at bounding box center [221, 162] width 6 height 5
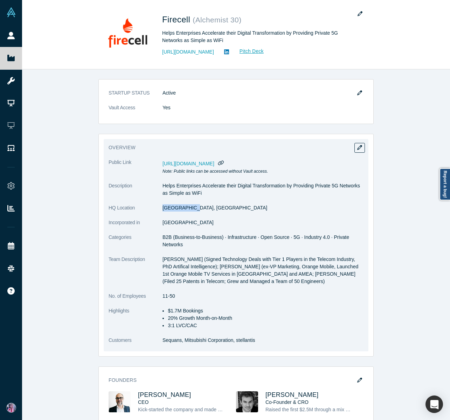
drag, startPoint x: 189, startPoint y: 207, endPoint x: 163, endPoint y: 208, distance: 26.0
click at [163, 208] on dd "Nice, France" at bounding box center [263, 207] width 201 height 7
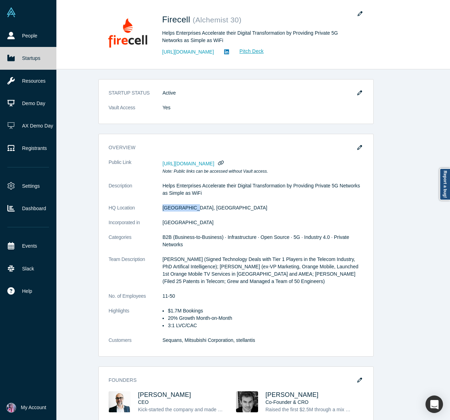
click at [9, 59] on icon at bounding box center [10, 58] width 7 height 6
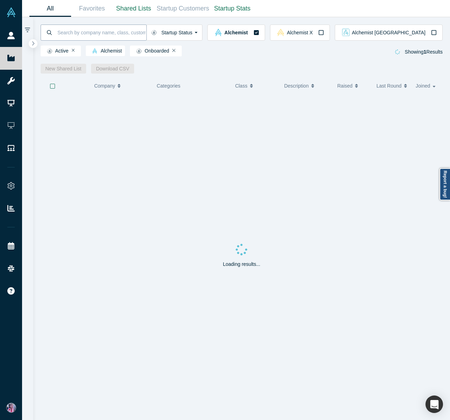
click at [69, 35] on input at bounding box center [102, 32] width 90 height 16
paste input "Hubly Surgical"
type input "Hubly Surgical"
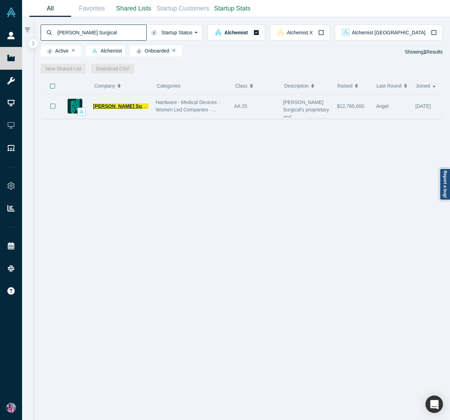
click at [118, 105] on span "Hubly Surgical" at bounding box center [124, 106] width 62 height 6
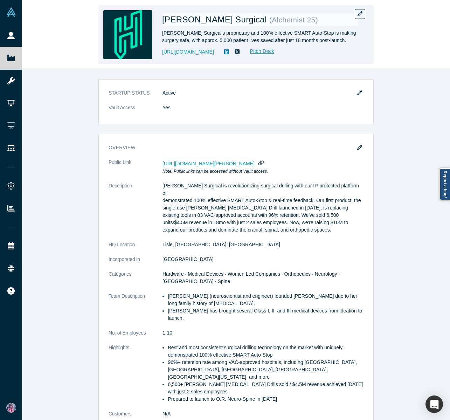
click at [196, 36] on div "Hubly Surgical's proprietary and 100% effective SMART Auto-Stop is making surge…" at bounding box center [260, 36] width 196 height 15
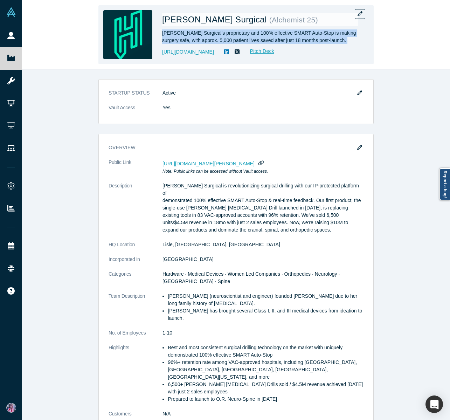
click at [196, 36] on div "Hubly Surgical's proprietary and 100% effective SMART Auto-Stop is making surge…" at bounding box center [260, 36] width 196 height 15
drag, startPoint x: 218, startPoint y: 54, endPoint x: 162, endPoint y: 55, distance: 56.1
click at [162, 55] on div "Hubly Surgical ( Alchemist 25 ) Hubly Surgical's proprietary and 100% effective…" at bounding box center [235, 34] width 275 height 59
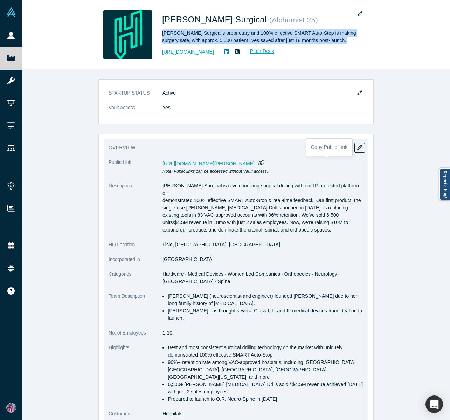
click at [265, 163] on icon "button" at bounding box center [261, 162] width 7 height 5
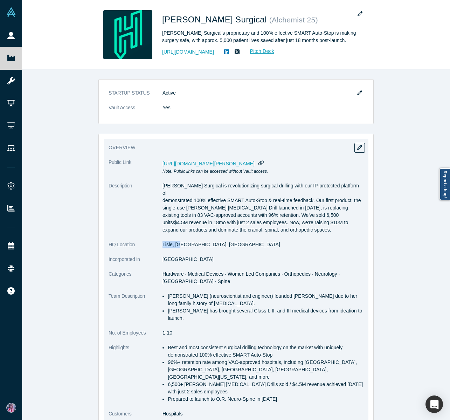
drag, startPoint x: 160, startPoint y: 238, endPoint x: 178, endPoint y: 238, distance: 17.9
click at [178, 238] on dl "Public Link https://vault.alchemistaccelerator.com/companies/public/hubly-surgi…" at bounding box center [236, 292] width 255 height 266
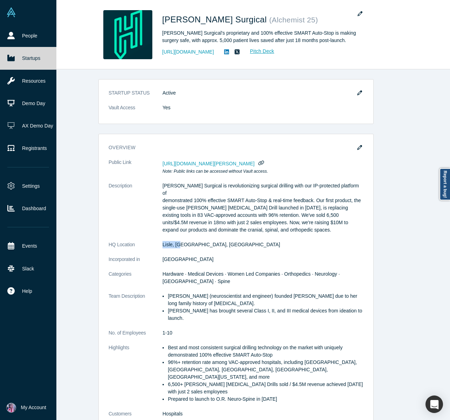
drag, startPoint x: 8, startPoint y: 59, endPoint x: 45, endPoint y: 59, distance: 37.5
click at [8, 59] on icon at bounding box center [10, 58] width 7 height 6
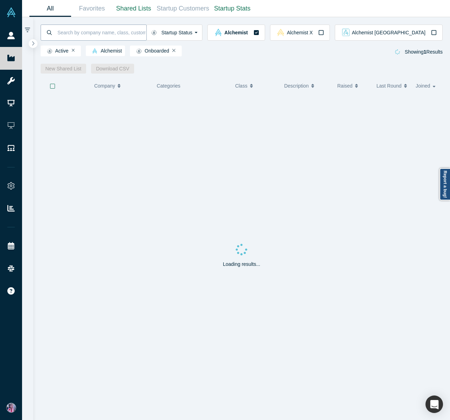
click at [85, 31] on input at bounding box center [102, 32] width 90 height 16
paste input "Hera Health Solutions"
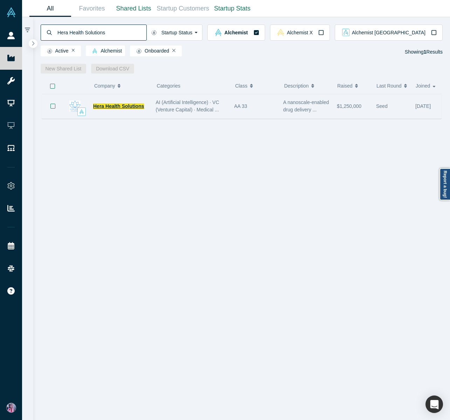
type input "Hera Health Solutions"
click at [133, 108] on span "Hera Health Solutions" at bounding box center [118, 106] width 51 height 6
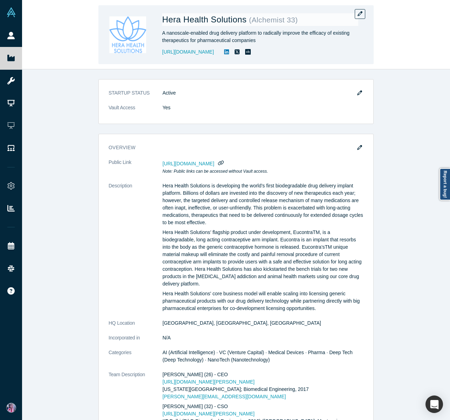
click at [222, 40] on div "A nanoscale-enabled drug delivery platform to radically improve the efficacy of…" at bounding box center [260, 36] width 196 height 15
click at [220, 31] on div "A nanoscale-enabled drug delivery platform to radically improve the efficacy of…" at bounding box center [260, 36] width 196 height 15
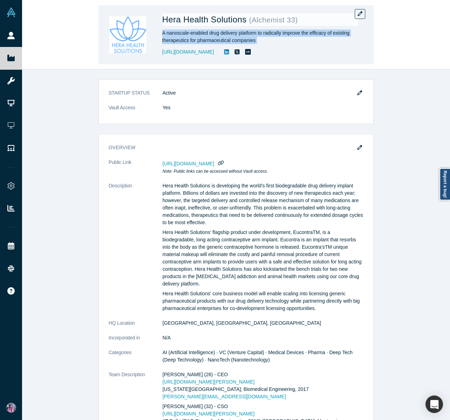
drag, startPoint x: 248, startPoint y: 53, endPoint x: 161, endPoint y: 54, distance: 86.9
click at [161, 54] on div "Hera Health Solutions ( Alchemist 33 ) A nanoscale-enabled drug delivery platfo…" at bounding box center [235, 34] width 275 height 59
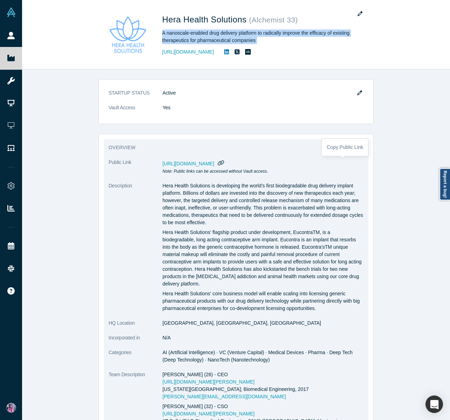
click at [224, 163] on icon "button" at bounding box center [221, 162] width 6 height 5
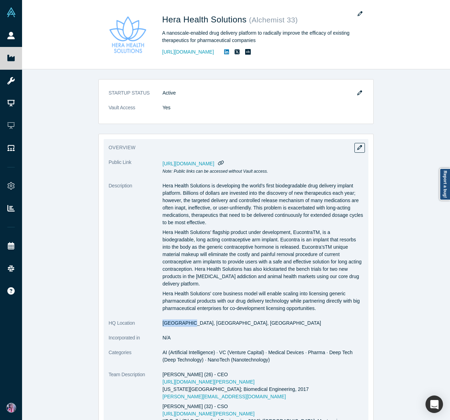
drag, startPoint x: 163, startPoint y: 323, endPoint x: 191, endPoint y: 324, distance: 28.0
click at [191, 324] on dd "Memphis, TN, USA" at bounding box center [263, 323] width 201 height 7
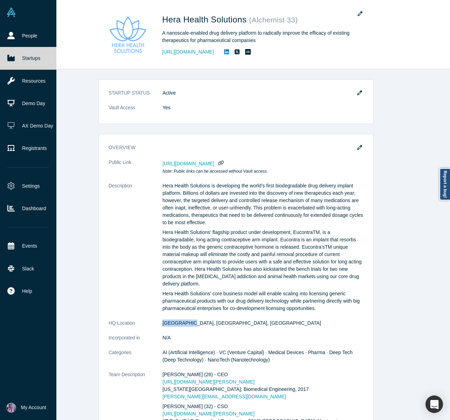
click at [10, 57] on icon at bounding box center [10, 58] width 7 height 6
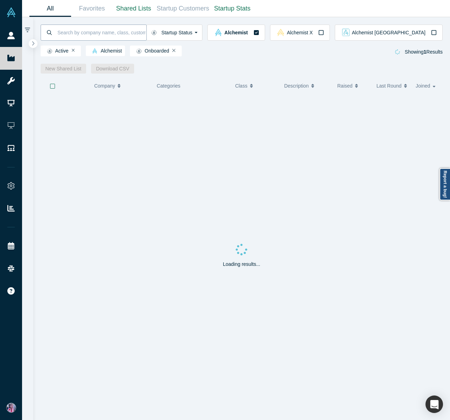
click at [84, 34] on input at bounding box center [102, 32] width 90 height 16
paste input "Mantis Analytics"
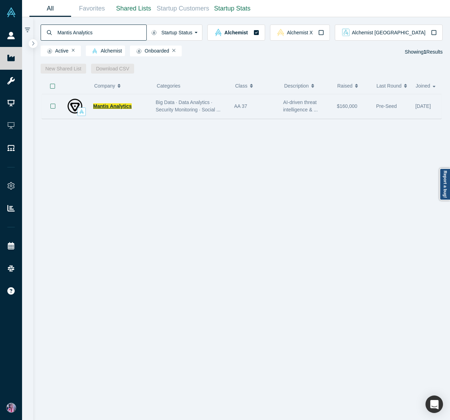
type input "Mantis Analytics"
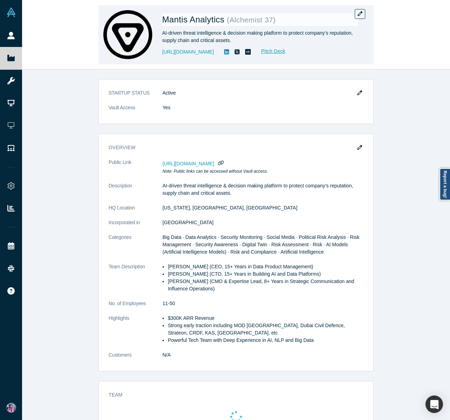
click at [217, 36] on div "AI-driven threat intelligence & decision making platform to protect company’s r…" at bounding box center [260, 36] width 196 height 15
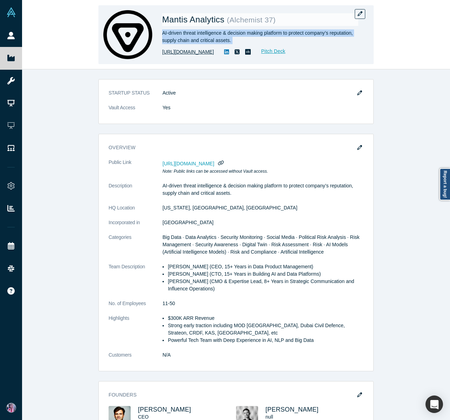
drag, startPoint x: 228, startPoint y: 53, endPoint x: 163, endPoint y: 54, distance: 64.8
click at [163, 54] on div "https://mantisanalytics.com/ Pitch Deck" at bounding box center [260, 52] width 196 height 8
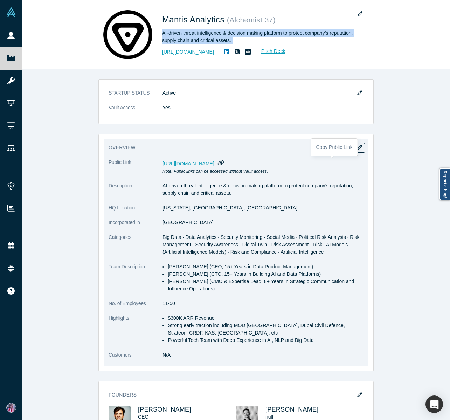
click at [224, 161] on icon "button" at bounding box center [221, 162] width 7 height 5
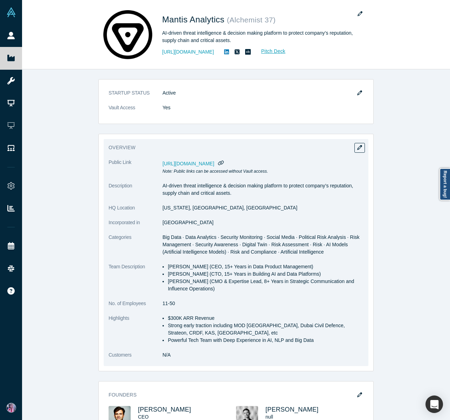
click at [163, 207] on dd "Washington, DC, USA" at bounding box center [263, 207] width 201 height 7
drag, startPoint x: 162, startPoint y: 207, endPoint x: 197, endPoint y: 209, distance: 35.5
click at [197, 209] on dl "Public Link https://vault.alchemistaccelerator.com/companies/public/mantis-anal…" at bounding box center [236, 262] width 255 height 207
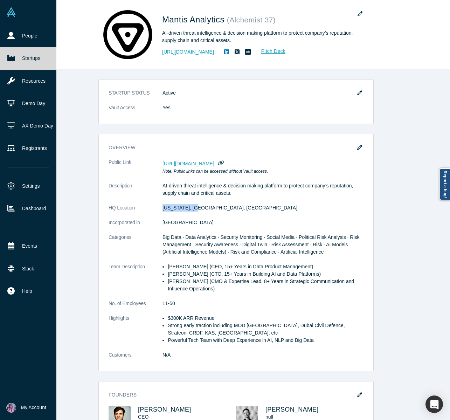
click at [13, 58] on icon at bounding box center [10, 58] width 7 height 6
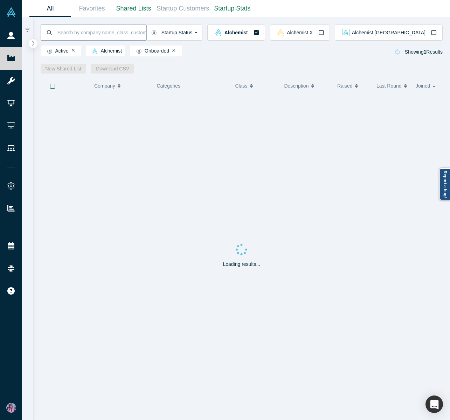
click at [81, 34] on input at bounding box center [102, 32] width 90 height 16
paste input "Cattle Scan"
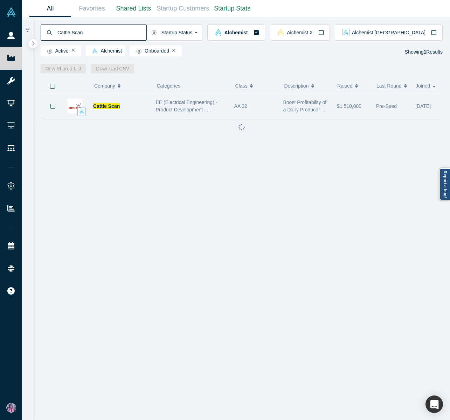
type input "Cattle Scan"
click at [100, 108] on span "Cattle Scan" at bounding box center [106, 106] width 27 height 6
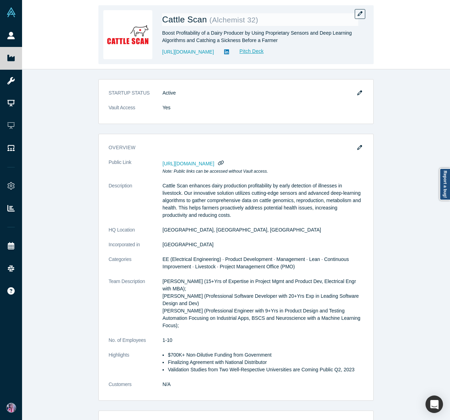
click at [219, 33] on div "Boost Profitability of a Dairy Producer by Using Proprietary Sensors and Deep L…" at bounding box center [260, 36] width 196 height 15
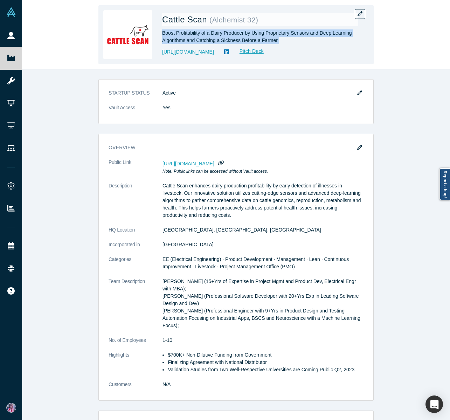
click at [219, 33] on div "Boost Profitability of a Dairy Producer by Using Proprietary Sensors and Deep L…" at bounding box center [260, 36] width 196 height 15
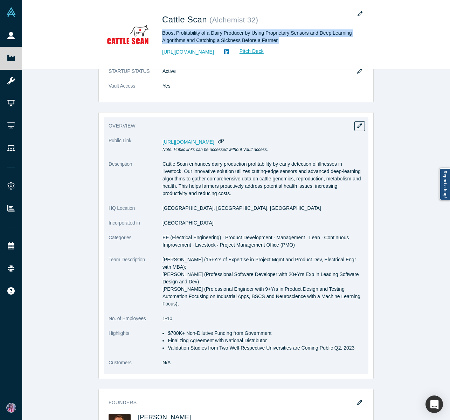
scroll to position [45, 0]
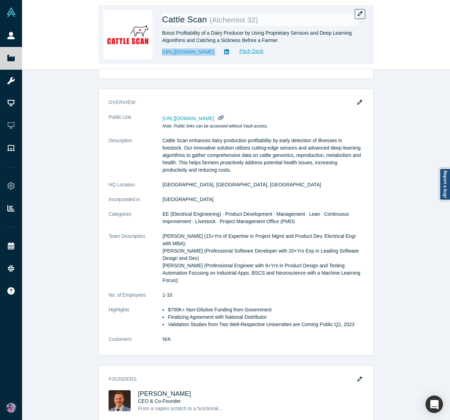
drag, startPoint x: 221, startPoint y: 52, endPoint x: 162, endPoint y: 54, distance: 59.6
click at [162, 54] on div "Cattle Scan ( Alchemist 32 ) Boost Profitability of a Dairy Producer by Using P…" at bounding box center [235, 34] width 275 height 59
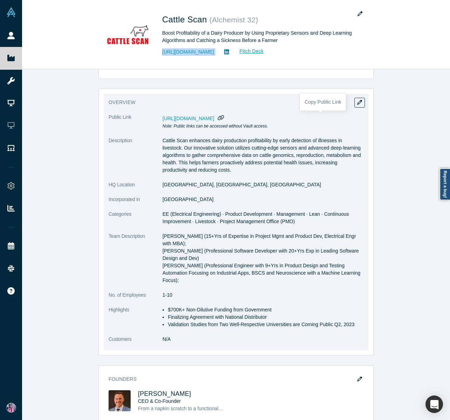
click at [224, 117] on icon "button" at bounding box center [221, 117] width 7 height 5
drag, startPoint x: 163, startPoint y: 184, endPoint x: 186, endPoint y: 185, distance: 23.8
click at [186, 185] on dd "[GEOGRAPHIC_DATA], [GEOGRAPHIC_DATA], [GEOGRAPHIC_DATA]" at bounding box center [263, 184] width 201 height 7
drag, startPoint x: 188, startPoint y: 185, endPoint x: 163, endPoint y: 186, distance: 25.2
click at [163, 186] on dd "[GEOGRAPHIC_DATA], [GEOGRAPHIC_DATA], [GEOGRAPHIC_DATA]" at bounding box center [263, 184] width 201 height 7
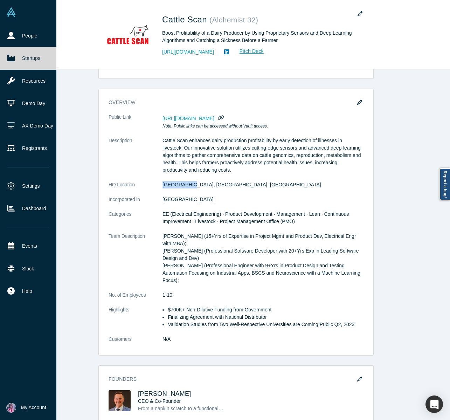
drag, startPoint x: 17, startPoint y: 59, endPoint x: 48, endPoint y: 51, distance: 32.3
click at [17, 59] on link "Startups" at bounding box center [28, 58] width 56 height 22
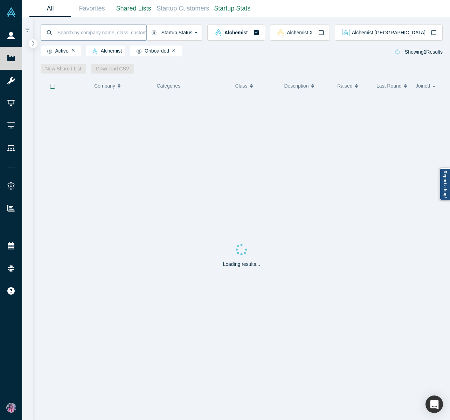
click at [98, 34] on input at bounding box center [102, 32] width 90 height 16
paste input "NachoNacho"
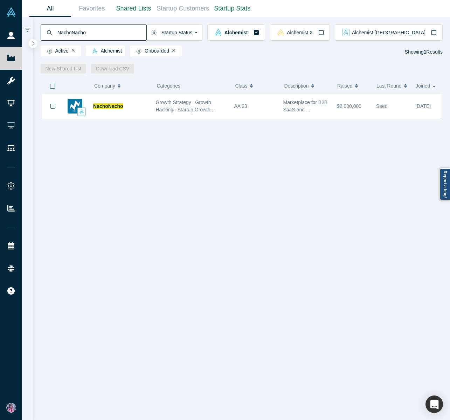
type input "NachoNacho"
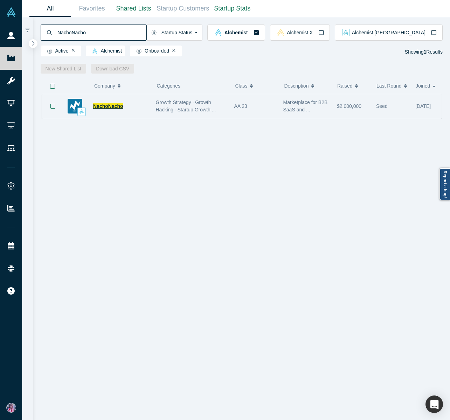
click at [108, 106] on span "NachoNacho" at bounding box center [108, 106] width 30 height 6
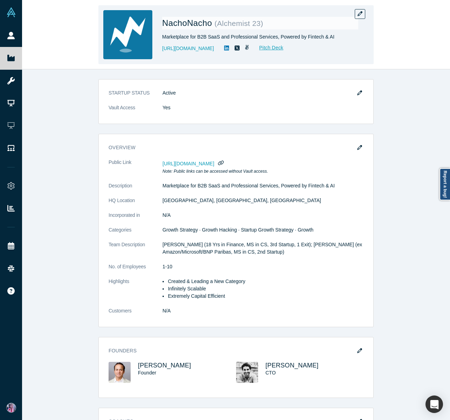
click at [177, 36] on div "Marketplace for B2B SaaS and Professional Services, Powered by Fintech & AI" at bounding box center [260, 36] width 196 height 7
click at [176, 35] on div "Marketplace for B2B SaaS and Professional Services, Powered by Fintech & AI" at bounding box center [260, 36] width 196 height 7
click at [219, 48] on div "https://nachonacho.com Pitch Deck" at bounding box center [260, 48] width 196 height 8
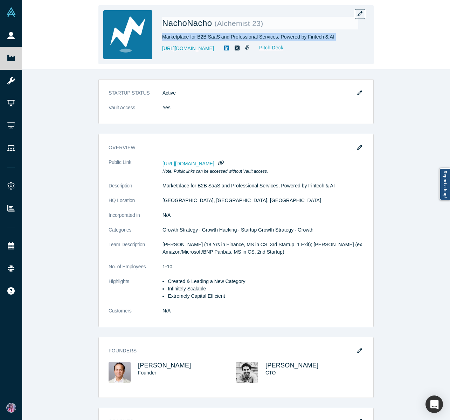
drag, startPoint x: 217, startPoint y: 50, endPoint x: 160, endPoint y: 51, distance: 56.8
click at [160, 51] on div "NachoNacho ( Alchemist 23 ) Marketplace for B2B SaaS and Professional Services,…" at bounding box center [235, 34] width 275 height 59
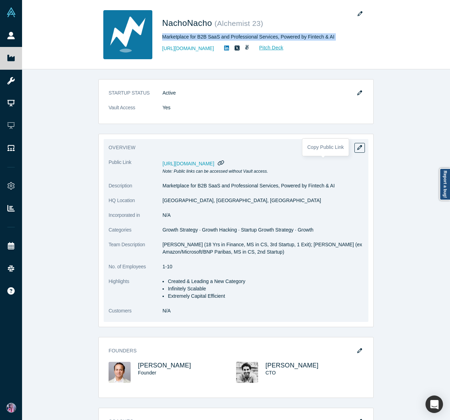
click at [224, 163] on icon "button" at bounding box center [221, 162] width 7 height 5
click at [164, 201] on dl "Public Link https://vault.alchemistaccelerator.com/companies/public/nachonacho …" at bounding box center [236, 240] width 255 height 163
click at [203, 201] on dd "San Francisco, CA, USA" at bounding box center [263, 200] width 201 height 7
click at [202, 201] on dd "San Francisco, CA, USA" at bounding box center [263, 200] width 201 height 7
drag, startPoint x: 203, startPoint y: 200, endPoint x: 163, endPoint y: 201, distance: 39.3
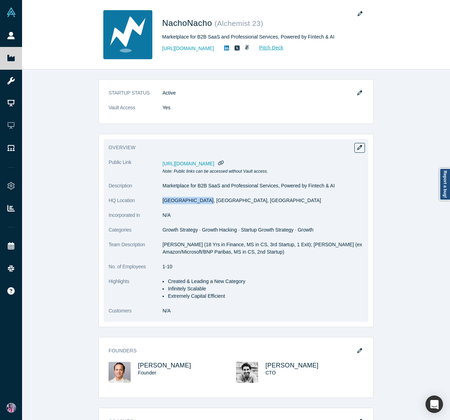
click at [163, 201] on dd "San Francisco, CA, USA" at bounding box center [263, 200] width 201 height 7
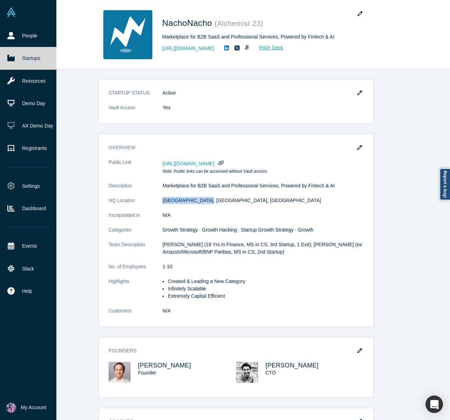
drag, startPoint x: 9, startPoint y: 58, endPoint x: 33, endPoint y: 51, distance: 24.8
click at [9, 58] on icon at bounding box center [10, 58] width 7 height 6
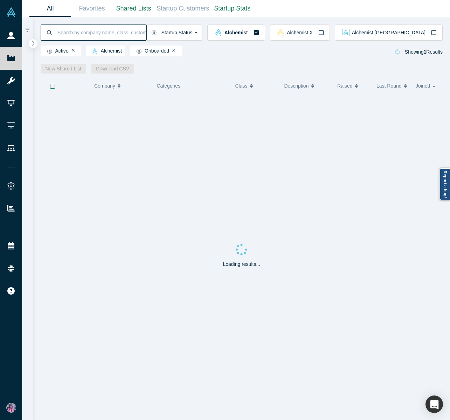
click at [69, 36] on input at bounding box center [102, 32] width 90 height 16
paste input "Moodbit"
type input "Moodbit"
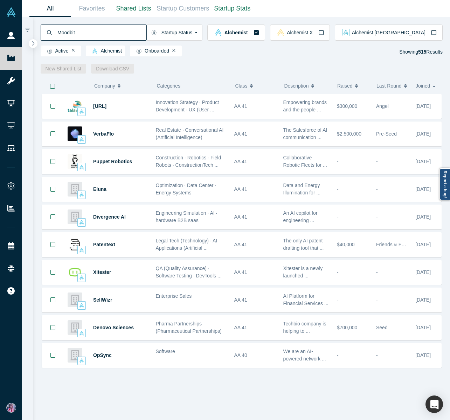
click at [92, 34] on input "Moodbit" at bounding box center [102, 32] width 90 height 16
click at [91, 34] on input "Moodbit" at bounding box center [102, 32] width 90 height 16
click at [95, 34] on input "Moodbit" at bounding box center [102, 32] width 90 height 16
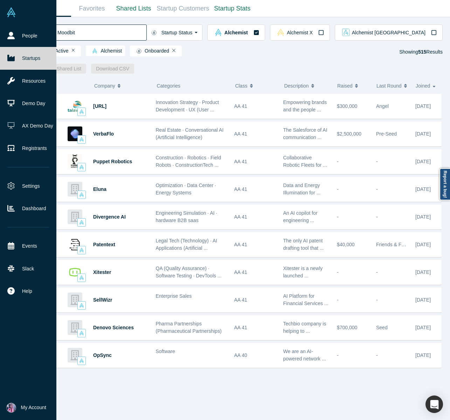
click at [16, 59] on link "Startups" at bounding box center [28, 58] width 56 height 22
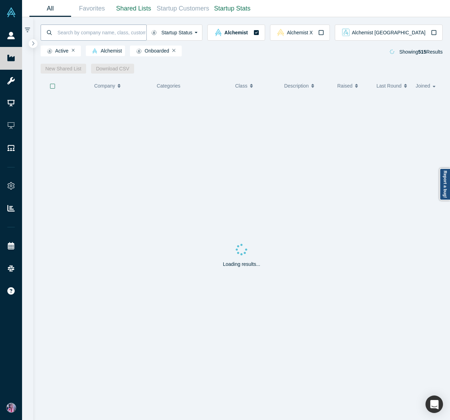
click at [68, 33] on input at bounding box center [102, 32] width 90 height 16
paste input "Moodbit"
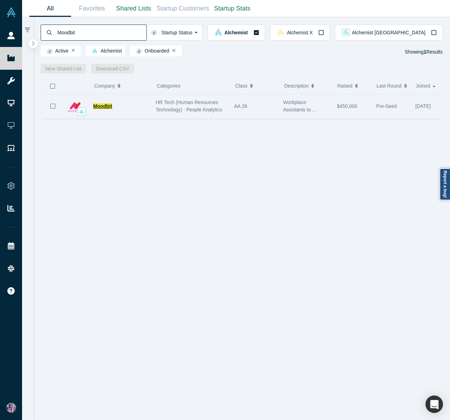
type input "Moodbit"
click at [104, 107] on span "Moodbit" at bounding box center [102, 106] width 19 height 6
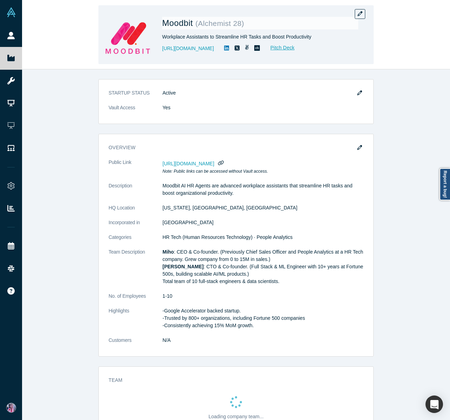
click at [218, 35] on div "Workplace Assistants to Streamline HR Tasks and Boost Productivity" at bounding box center [260, 36] width 196 height 7
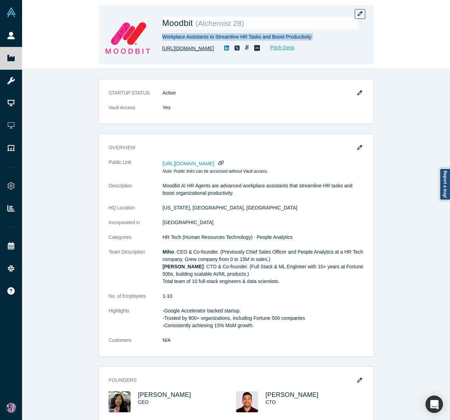
drag, startPoint x: 214, startPoint y: 49, endPoint x: 162, endPoint y: 51, distance: 51.5
click at [162, 51] on div "http://mymoodbit.com/ Pitch Deck" at bounding box center [260, 48] width 196 height 8
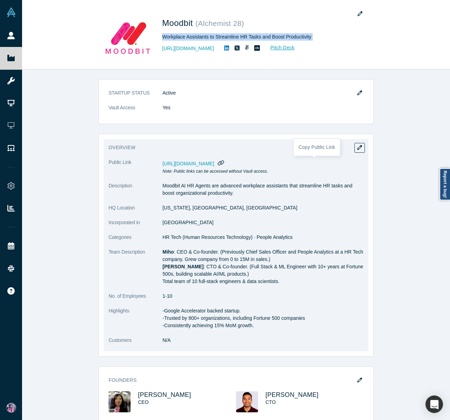
click at [224, 164] on icon "button" at bounding box center [221, 162] width 7 height 5
drag, startPoint x: 163, startPoint y: 208, endPoint x: 191, endPoint y: 209, distance: 28.7
click at [191, 209] on dd "New York, NY, USA" at bounding box center [263, 207] width 201 height 7
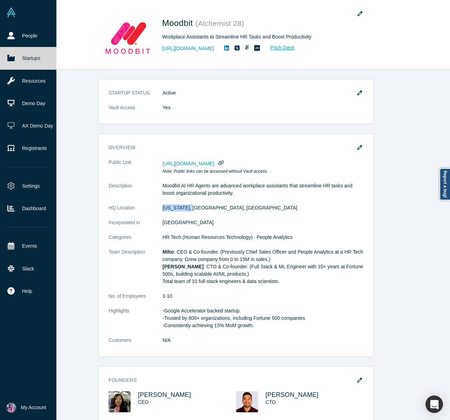
click at [12, 61] on icon at bounding box center [10, 58] width 7 height 6
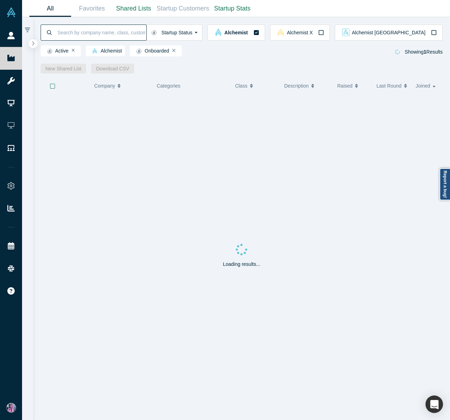
click at [76, 34] on input at bounding box center [102, 32] width 90 height 16
paste input "Grid Raster"
type input "Grid Raster"
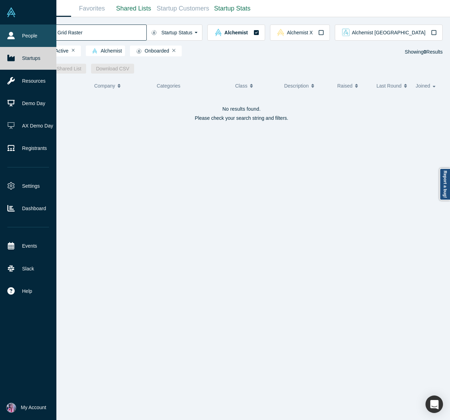
click at [9, 43] on link "People" at bounding box center [28, 36] width 56 height 22
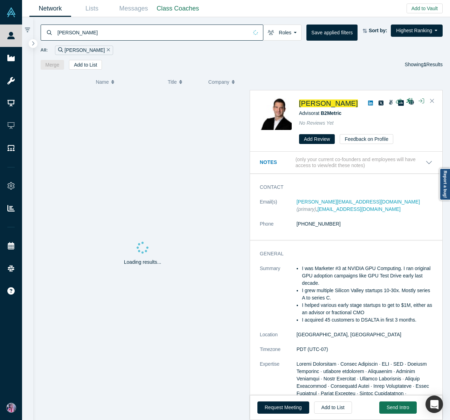
click at [97, 37] on input "Jon Ozdoruk" at bounding box center [153, 32] width 192 height 16
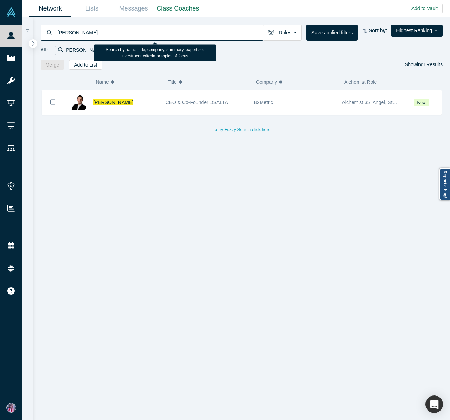
click at [97, 37] on input "Jon Ozdoruk" at bounding box center [160, 32] width 206 height 16
paste input "Rishi Ranjan"
type input "Rishi Ranjan"
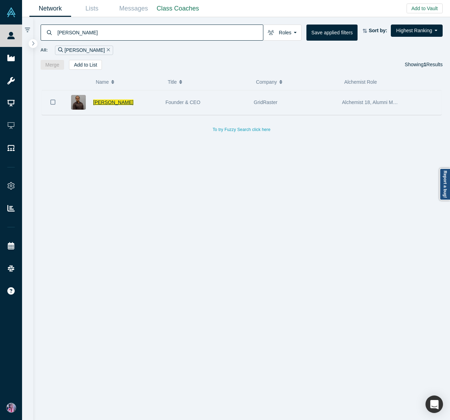
click at [104, 102] on span "Rishi Ranjan" at bounding box center [113, 103] width 40 height 6
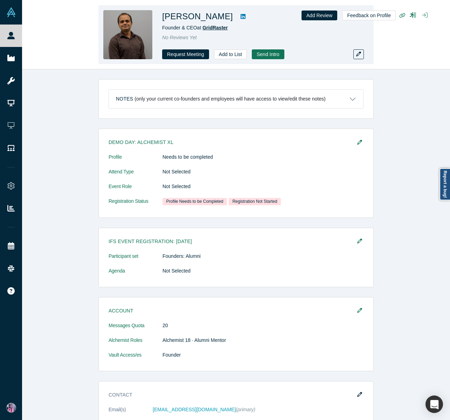
click at [216, 25] on span "GridRaster" at bounding box center [215, 28] width 25 height 6
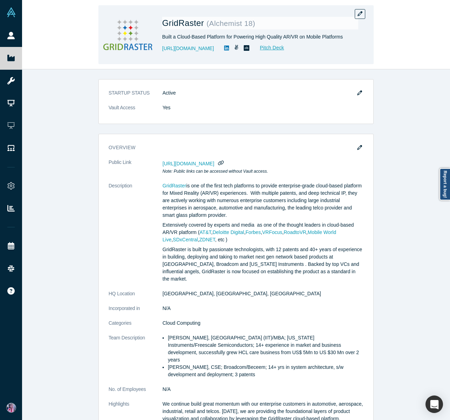
click at [237, 35] on div "Built a Cloud-Based Platform for Powering High Quality AR/VR on Mobile Platforms" at bounding box center [260, 36] width 196 height 7
drag, startPoint x: 226, startPoint y: 50, endPoint x: 162, endPoint y: 48, distance: 64.8
click at [162, 48] on div "GridRaster ( Alchemist 18 ) Built a Cloud-Based Platform for Powering High Qual…" at bounding box center [235, 34] width 275 height 59
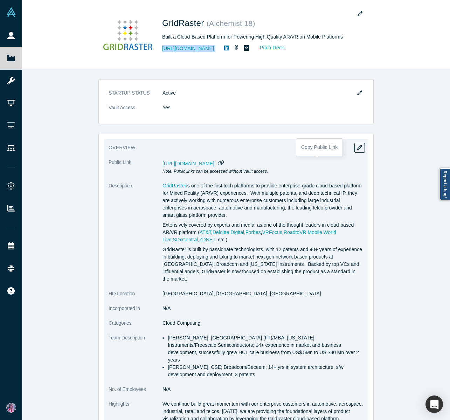
click at [224, 163] on icon "button" at bounding box center [221, 162] width 7 height 5
drag, startPoint x: 163, startPoint y: 286, endPoint x: 203, endPoint y: 286, distance: 40.3
click at [203, 290] on dd "Mountain View, CA, USA" at bounding box center [263, 293] width 201 height 7
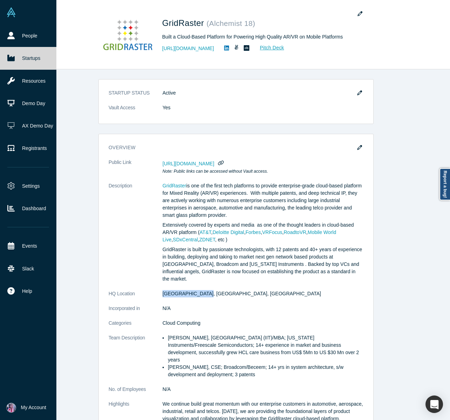
click at [7, 60] on icon at bounding box center [10, 58] width 7 height 6
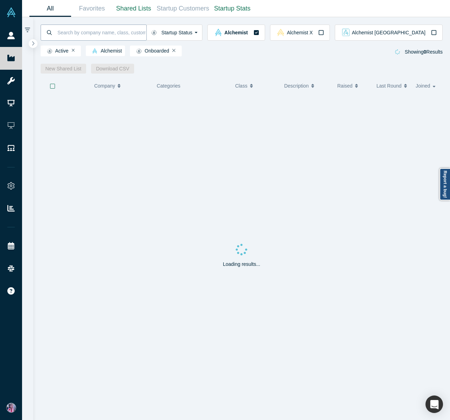
click at [79, 34] on input at bounding box center [102, 32] width 90 height 16
paste input "Metabob"
type input "Metabob"
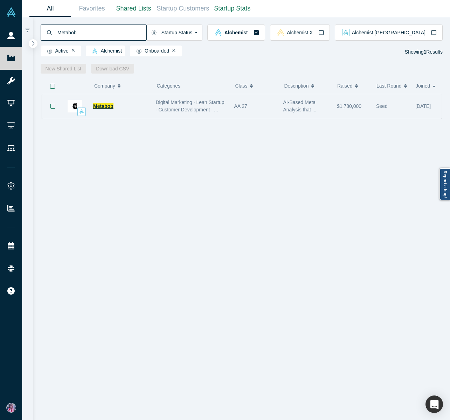
click at [101, 105] on span "Metabob" at bounding box center [103, 106] width 20 height 6
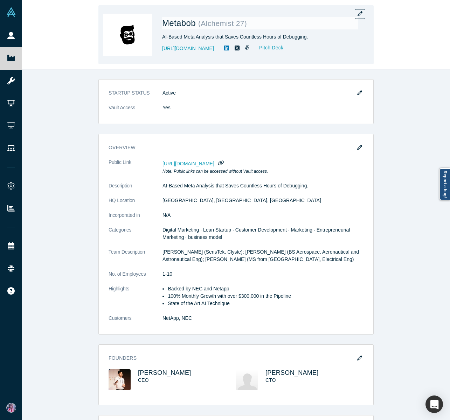
click at [218, 36] on div "AI-Based Meta Analysis that Saves Countless Hours of Debugging." at bounding box center [260, 36] width 196 height 7
click at [218, 37] on div "AI-Based Meta Analysis that Saves Countless Hours of Debugging." at bounding box center [260, 36] width 196 height 7
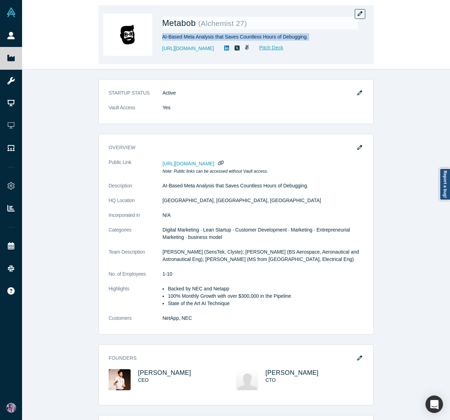
copy div "AI-Based Meta Analysis that Saves Countless Hours of Debugging."
click at [213, 51] on div "https://metabob.com Pitch Deck" at bounding box center [260, 48] width 196 height 8
drag, startPoint x: 212, startPoint y: 48, endPoint x: 159, endPoint y: 49, distance: 52.2
click at [159, 49] on div "Metabob ( Alchemist 27 ) AI-Based Meta Analysis that Saves Countless Hours of D…" at bounding box center [235, 34] width 275 height 59
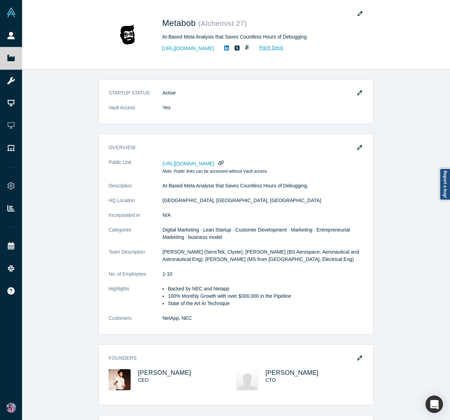
copy link "https://metabob.com"
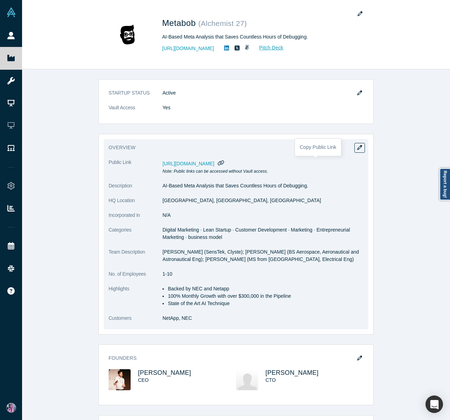
click at [224, 164] on icon "button" at bounding box center [221, 162] width 6 height 5
drag, startPoint x: 162, startPoint y: 199, endPoint x: 191, endPoint y: 202, distance: 29.5
click at [191, 202] on dl "Public Link https://vault.alchemistaccelerator.com/companies/public/metabob Not…" at bounding box center [236, 244] width 255 height 171
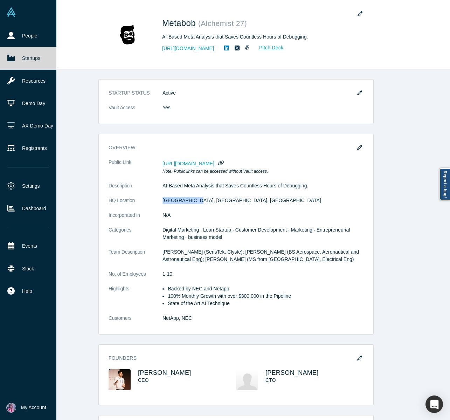
copy dl "Palo Alto, CA"
click at [17, 60] on link "Startups" at bounding box center [28, 58] width 56 height 22
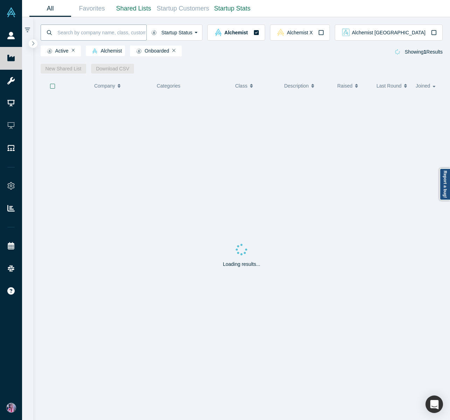
click at [77, 35] on input at bounding box center [102, 32] width 90 height 16
paste input "[URL]"
type input "[URL]"
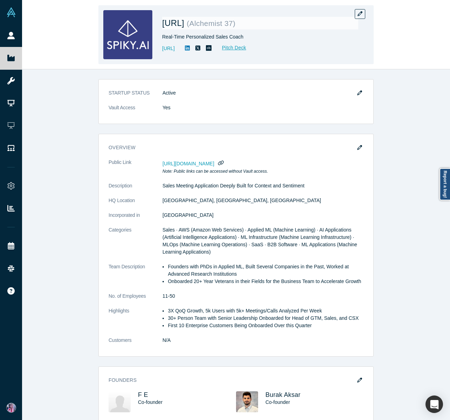
click at [229, 36] on div "Real-Time Personalized Sales Coach" at bounding box center [260, 36] width 196 height 7
copy div "Real-Time Personalized Sales Coach"
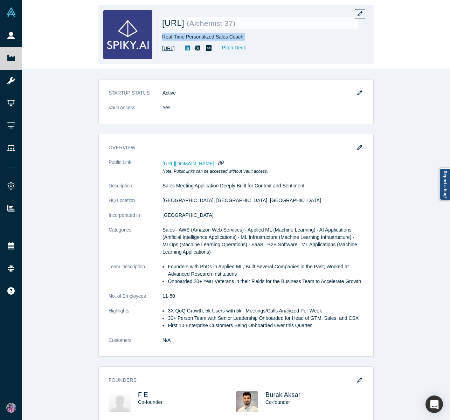
drag, startPoint x: 198, startPoint y: 48, endPoint x: 163, endPoint y: 51, distance: 35.9
click at [163, 51] on div "https://spiky.ai/ Pitch Deck" at bounding box center [260, 48] width 196 height 8
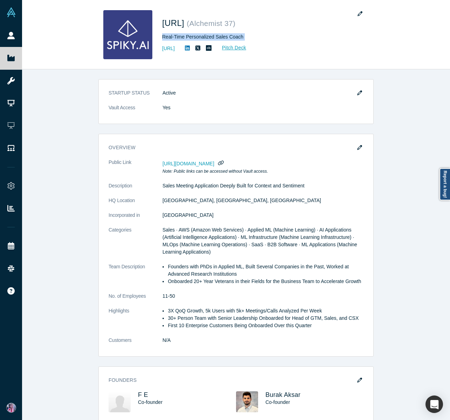
copy link "https://spiky.ai/"
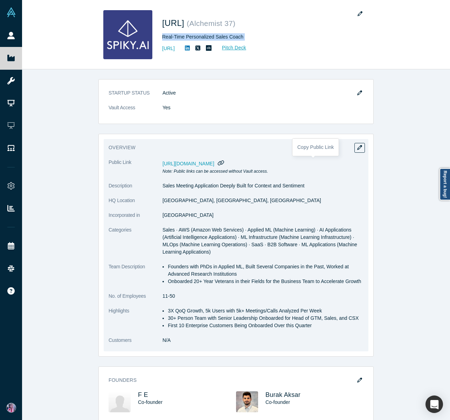
click at [224, 163] on icon "button" at bounding box center [221, 162] width 6 height 5
drag, startPoint x: 162, startPoint y: 200, endPoint x: 187, endPoint y: 200, distance: 25.6
click at [187, 200] on dl "Public Link https://vault.alchemistaccelerator.com/companies/public/spiky-ai No…" at bounding box center [236, 255] width 255 height 193
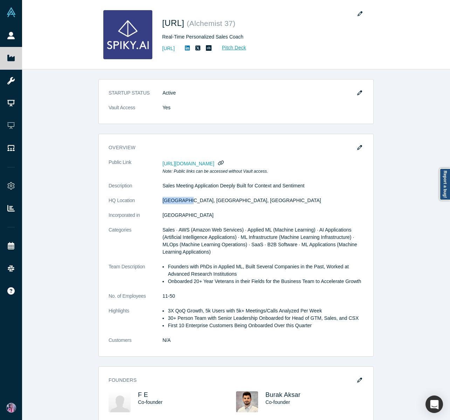
copy dl "Boston, MA"
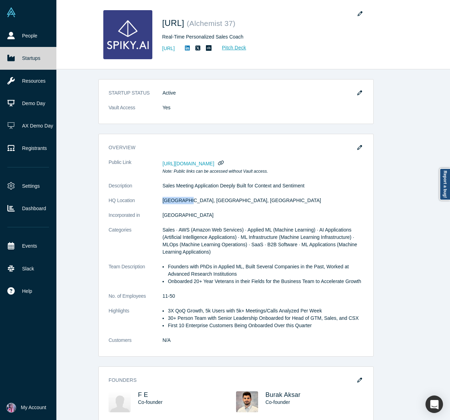
click at [10, 58] on icon at bounding box center [10, 58] width 7 height 6
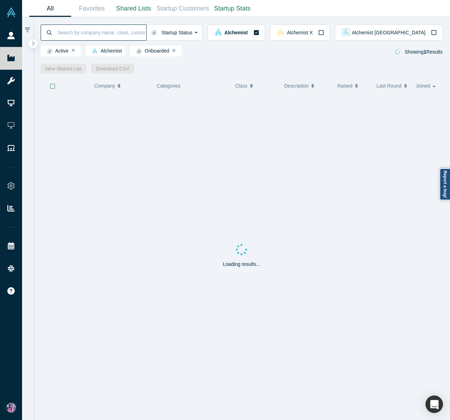
click at [78, 34] on input at bounding box center [102, 32] width 90 height 16
paste input "Perimeter"
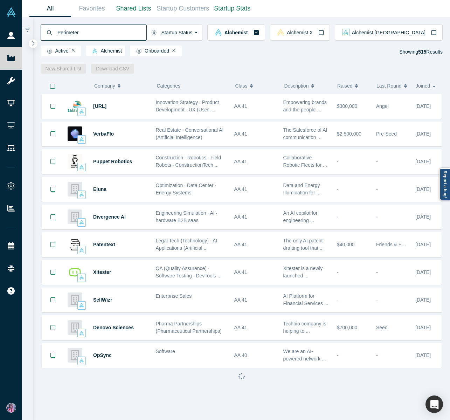
type input "Perimeter"
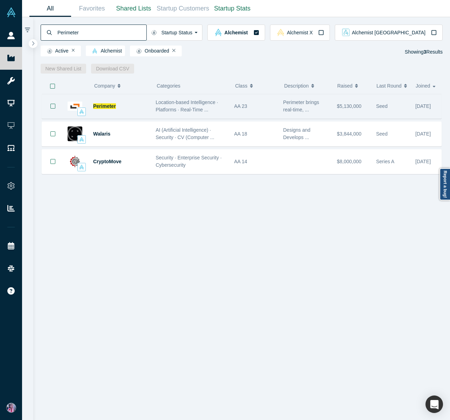
click at [131, 100] on div "Perimeter" at bounding box center [120, 106] width 55 height 24
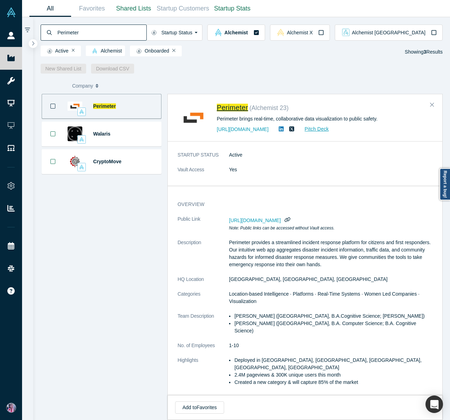
click at [229, 109] on span "Perimeter" at bounding box center [232, 108] width 31 height 8
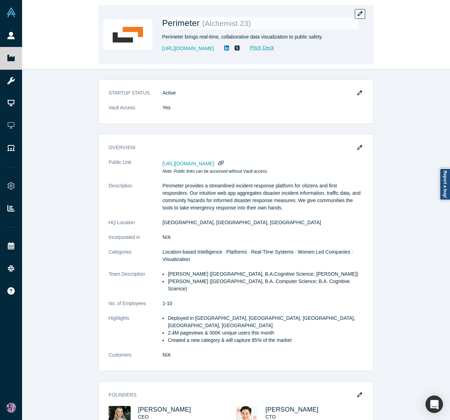
click at [201, 38] on div "Perimeter brings real-time, collaborative data visualization to public safety." at bounding box center [260, 36] width 196 height 7
copy div "Perimeter brings real-time, collaborative data visualization to public safety."
drag, startPoint x: 218, startPoint y: 49, endPoint x: 163, endPoint y: 51, distance: 55.0
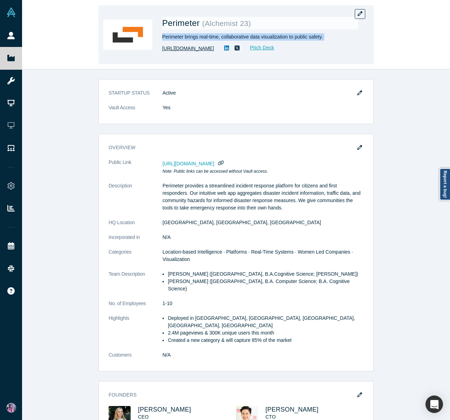
click at [163, 51] on div "http://fireperimeter.com/ Pitch Deck" at bounding box center [260, 48] width 196 height 8
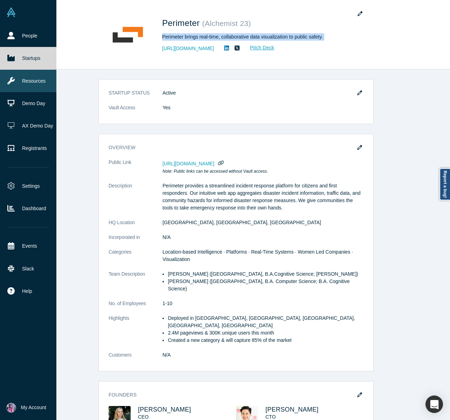
copy link "http://fireperimeter.com/"
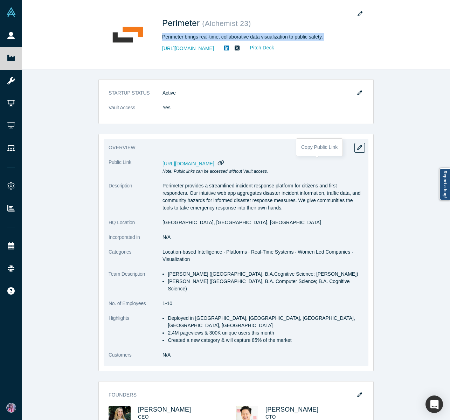
click at [224, 163] on icon "button" at bounding box center [221, 162] width 7 height 5
click at [189, 222] on dd "Berkeley, CA, USA" at bounding box center [263, 222] width 201 height 7
click at [190, 223] on dd "Berkeley, CA, USA" at bounding box center [263, 222] width 201 height 7
drag, startPoint x: 190, startPoint y: 223, endPoint x: 163, endPoint y: 222, distance: 27.7
click at [163, 222] on dd "Berkeley, CA, USA" at bounding box center [263, 222] width 201 height 7
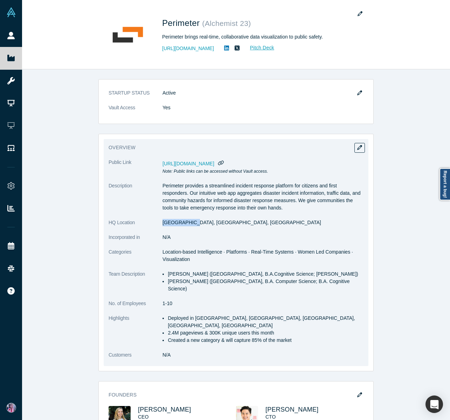
copy dd "Berkeley, CA"
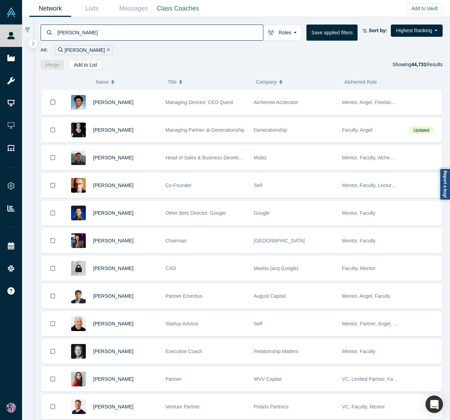
type input "[PERSON_NAME]"
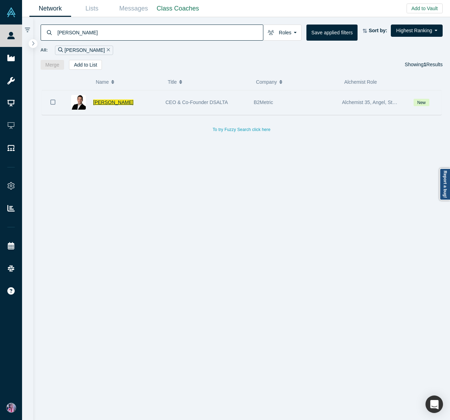
click at [114, 102] on span "[PERSON_NAME]" at bounding box center [113, 103] width 40 height 6
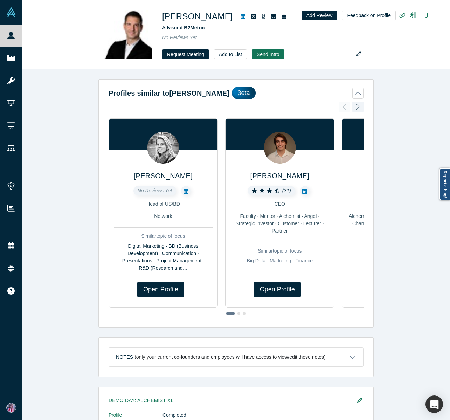
click at [181, 375] on div "Notes (only your current co-founders and employees will have access to view/edi…" at bounding box center [235, 357] width 275 height 40
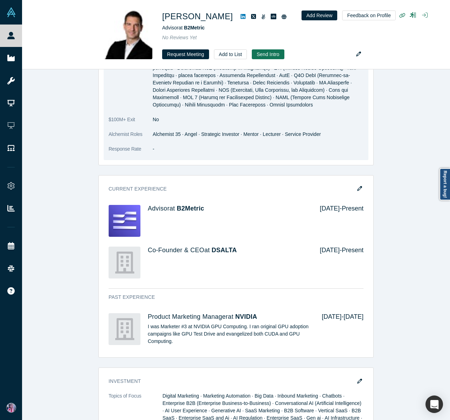
scroll to position [781, 0]
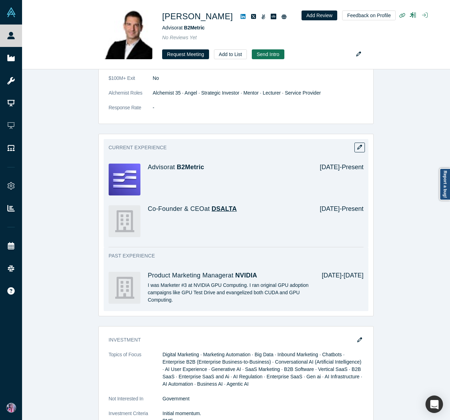
click at [228, 205] on span "DSALTA" at bounding box center [224, 208] width 25 height 7
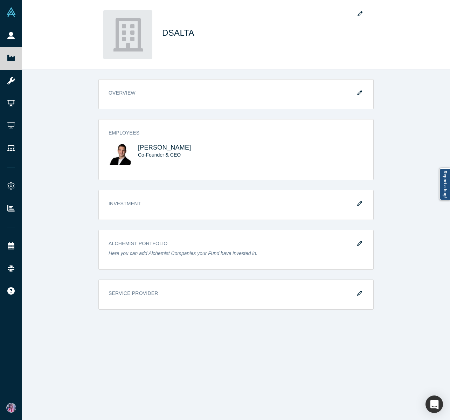
click at [164, 144] on span "[PERSON_NAME]" at bounding box center [164, 147] width 53 height 7
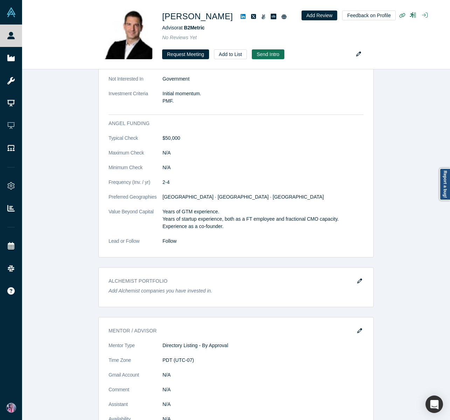
scroll to position [1098, 0]
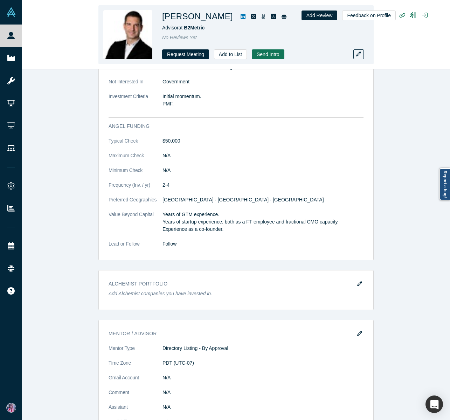
click at [194, 31] on div "Advisor at B2Metric" at bounding box center [260, 27] width 196 height 7
click at [194, 29] on span "B2Metric" at bounding box center [194, 28] width 21 height 6
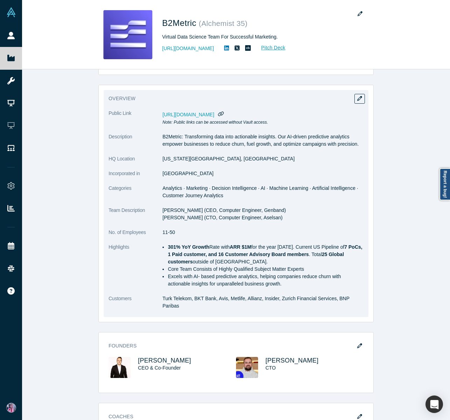
scroll to position [29, 0]
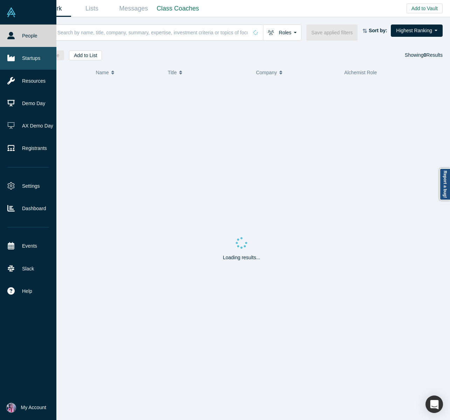
click at [12, 64] on link "Startups" at bounding box center [28, 58] width 56 height 22
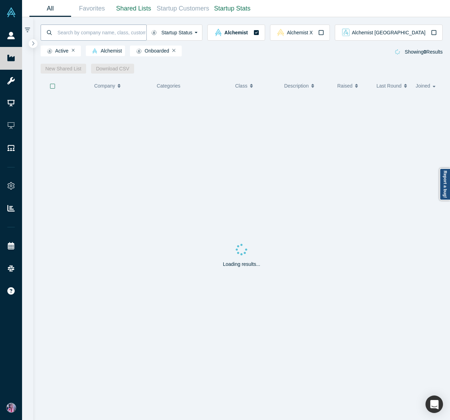
click at [96, 32] on input at bounding box center [102, 32] width 90 height 16
type input "pairity"
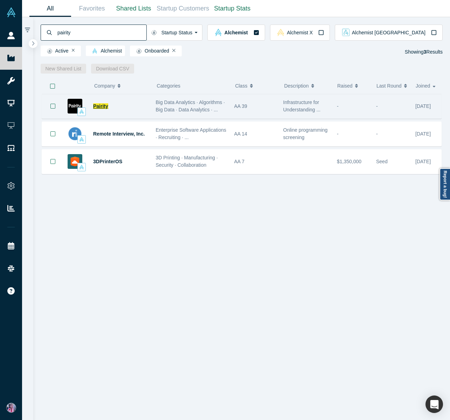
click at [103, 106] on span "Pairity" at bounding box center [100, 106] width 15 height 6
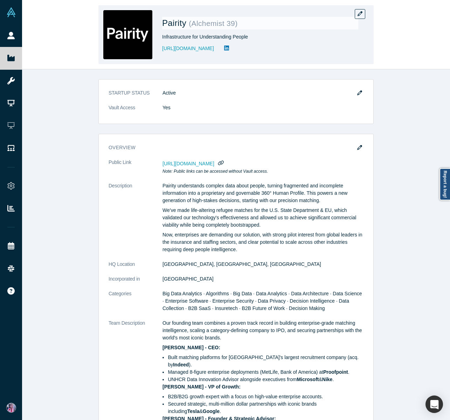
click at [185, 37] on div "Infrastructure for Understanding People" at bounding box center [260, 36] width 196 height 7
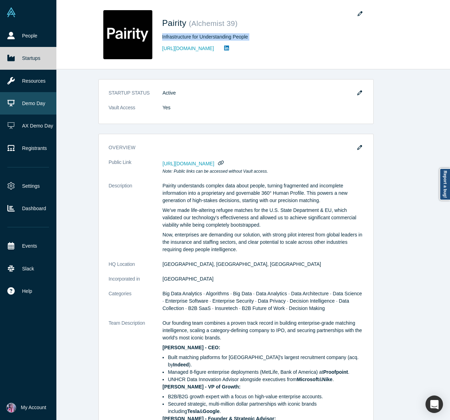
copy div "Infrastructure for Understanding People"
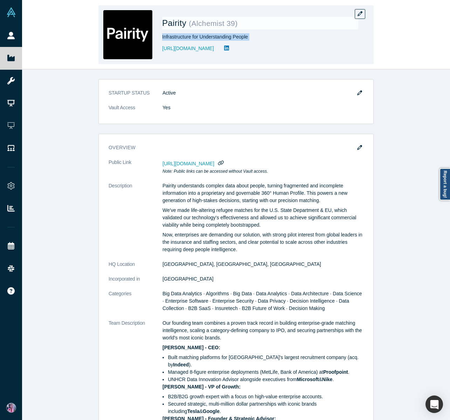
drag, startPoint x: 200, startPoint y: 48, endPoint x: 161, endPoint y: 48, distance: 39.2
click at [161, 48] on div "Pairity ( Alchemist 39 ) Infrastructure for Understanding People [URL][DOMAIN_N…" at bounding box center [235, 34] width 275 height 59
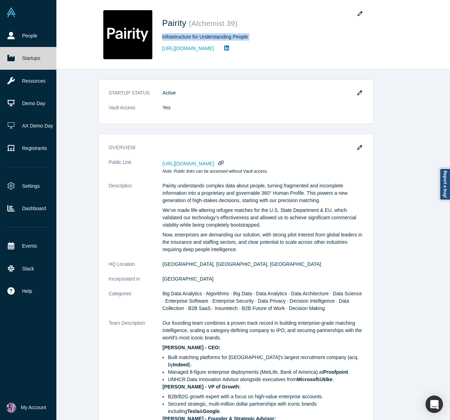
copy link "[URL][DOMAIN_NAME]"
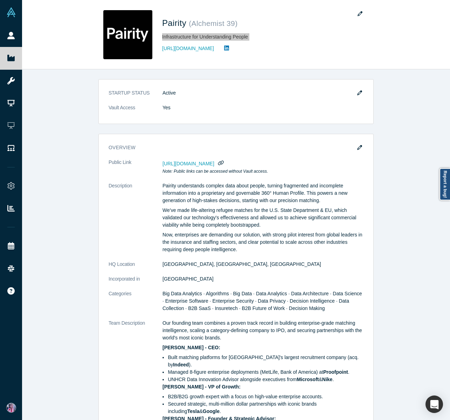
scroll to position [1, 0]
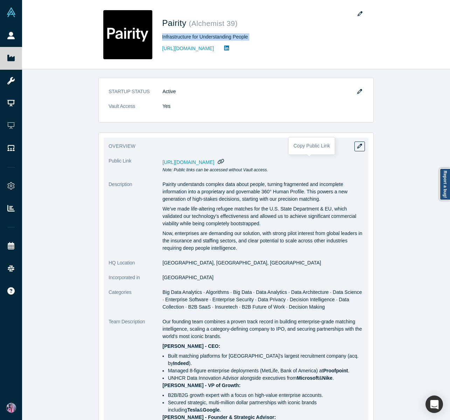
click at [224, 162] on icon "button" at bounding box center [221, 161] width 7 height 5
drag, startPoint x: 162, startPoint y: 262, endPoint x: 182, endPoint y: 263, distance: 20.0
click at [182, 263] on dd "[GEOGRAPHIC_DATA], [GEOGRAPHIC_DATA], [GEOGRAPHIC_DATA]" at bounding box center [263, 262] width 201 height 7
drag, startPoint x: 188, startPoint y: 263, endPoint x: 164, endPoint y: 262, distance: 24.2
click at [164, 262] on dd "[GEOGRAPHIC_DATA], [GEOGRAPHIC_DATA], [GEOGRAPHIC_DATA]" at bounding box center [263, 262] width 201 height 7
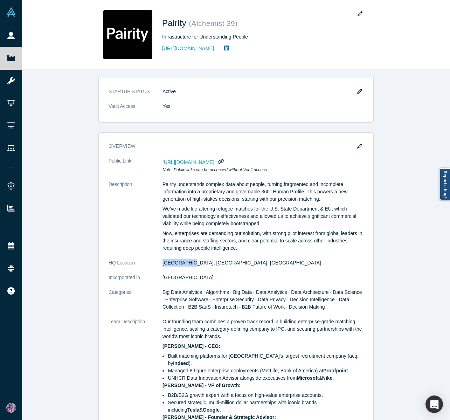
copy dd "[GEOGRAPHIC_DATA], [GEOGRAPHIC_DATA]"
